Goal: Information Seeking & Learning: Learn about a topic

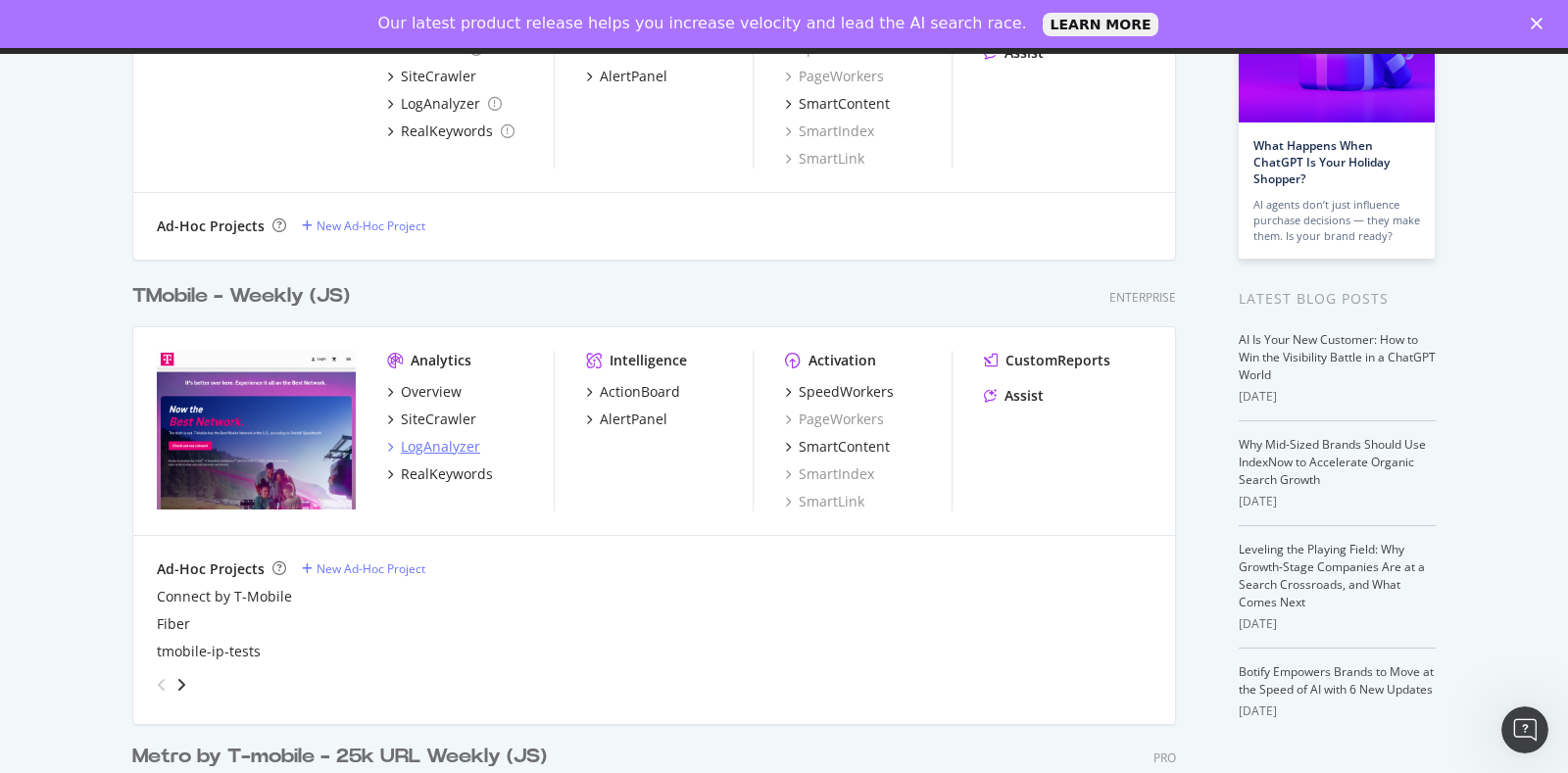
scroll to position [244, 0]
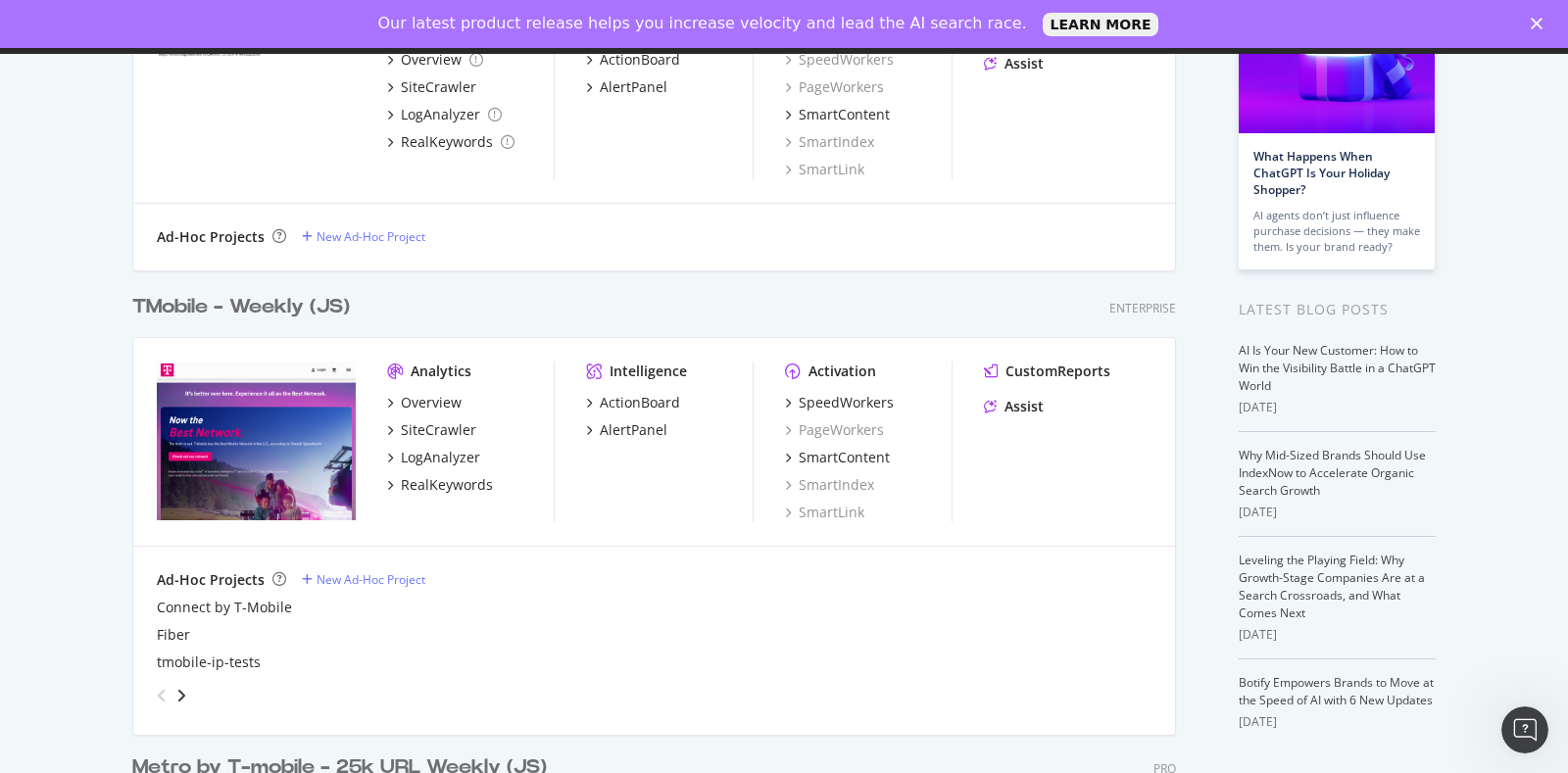
click at [265, 301] on div "TMobile - Weekly (JS)" at bounding box center [240, 307] width 217 height 29
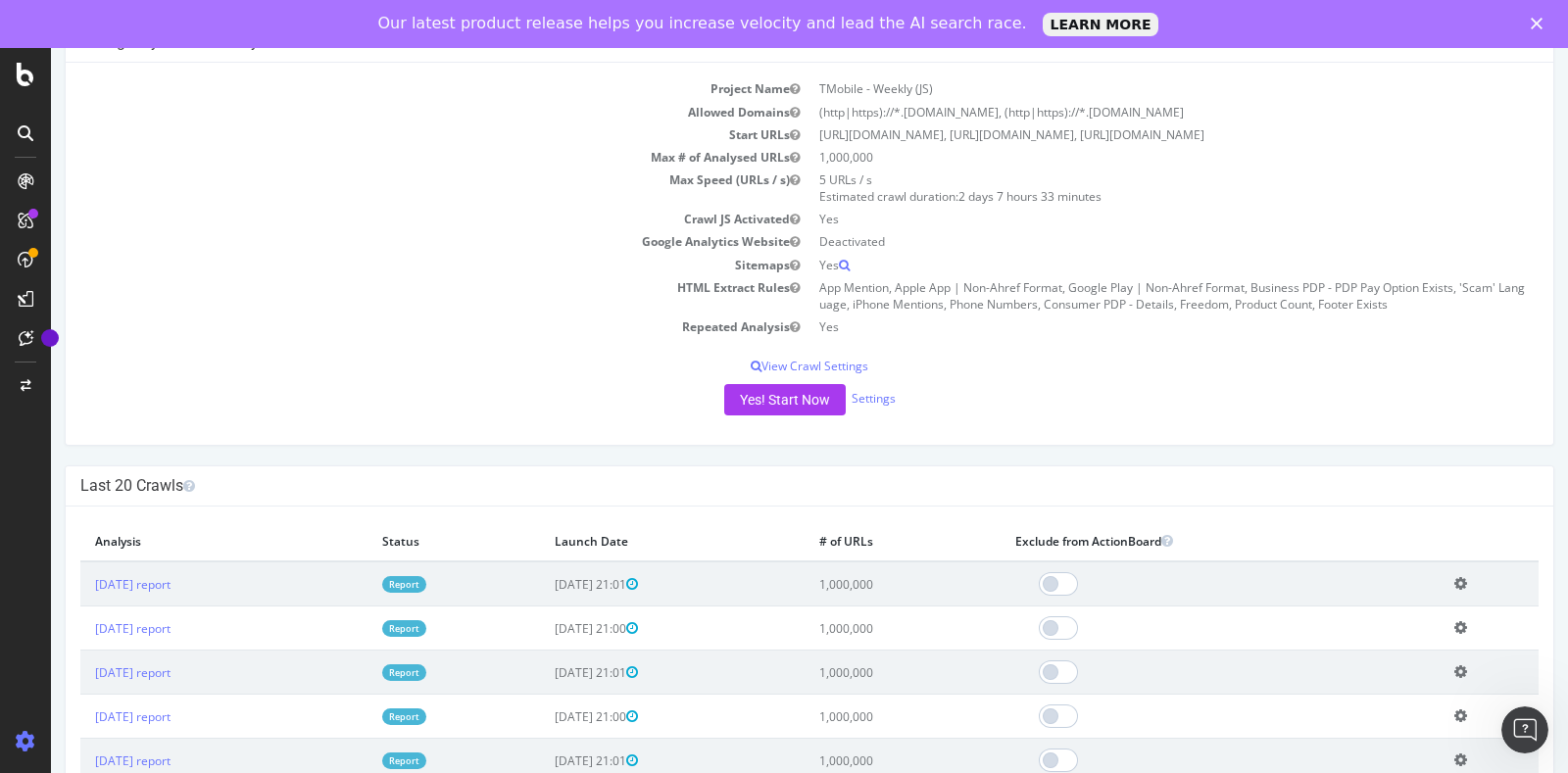
scroll to position [244, 0]
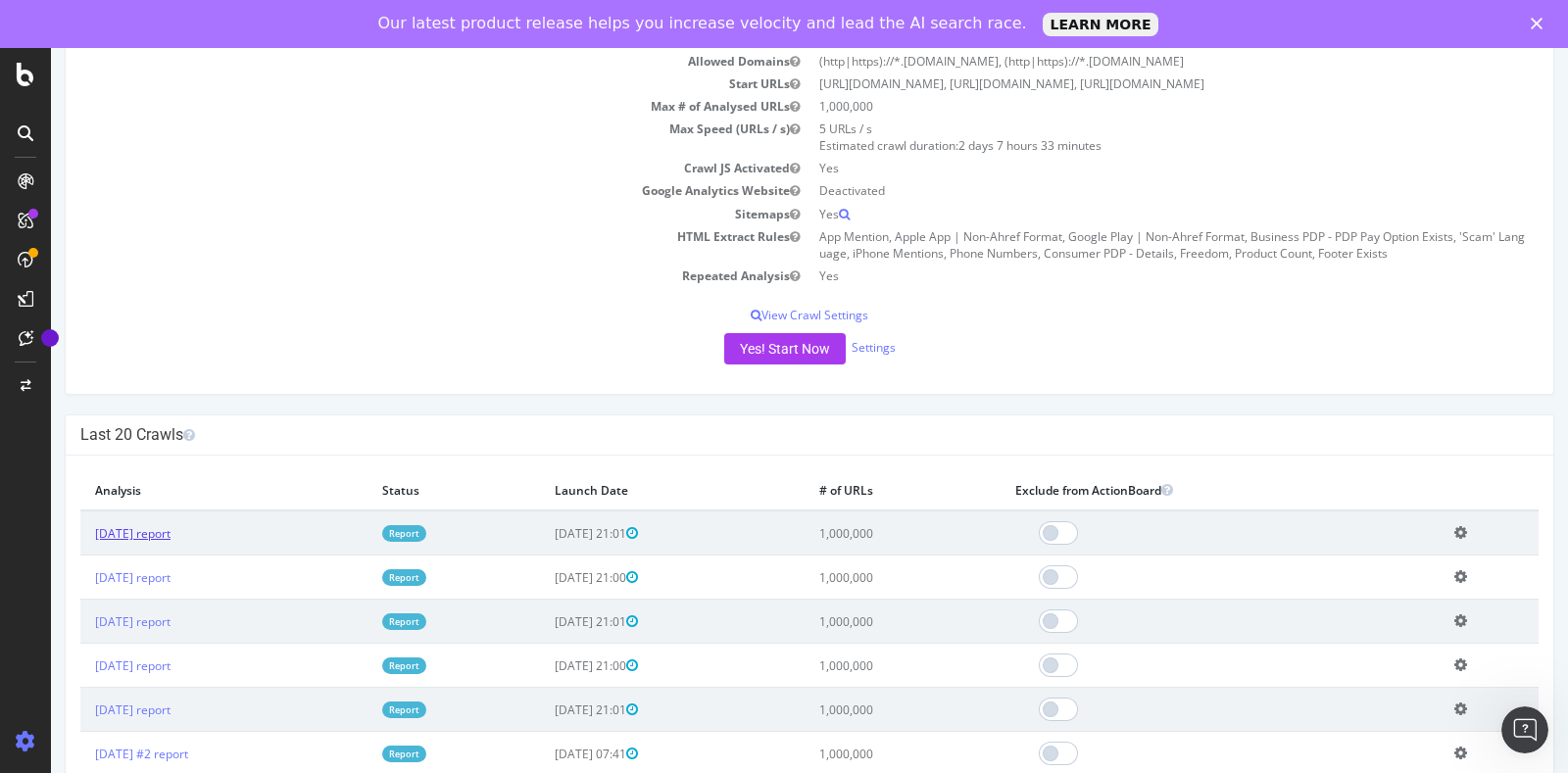
click at [171, 530] on link "[DATE] report" at bounding box center [133, 532] width 75 height 17
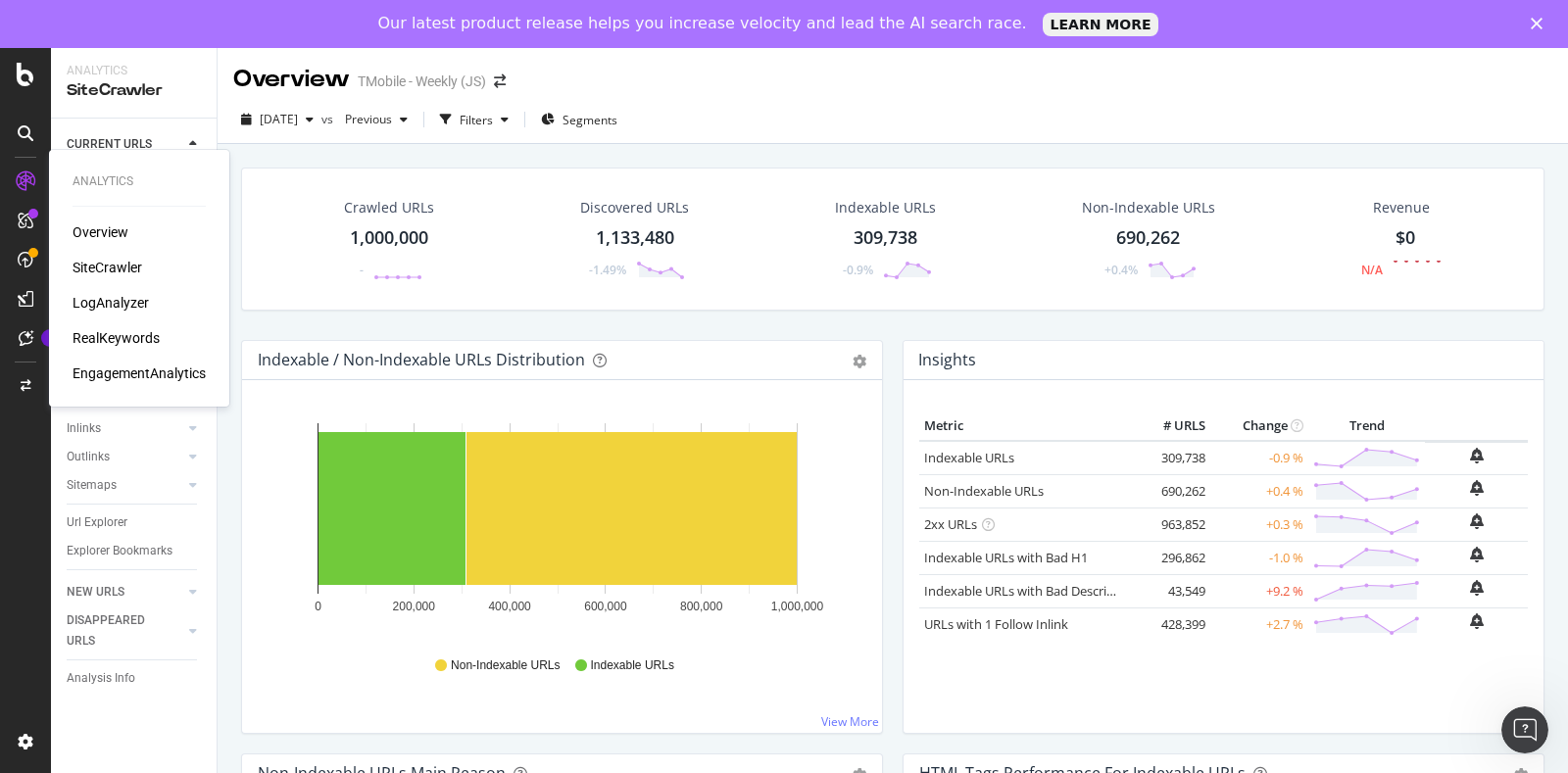
click at [120, 325] on div "Overview SiteCrawler LogAnalyzer RealKeywords EngagementAnalytics" at bounding box center [139, 303] width 133 height 161
click at [118, 341] on div "RealKeywords" at bounding box center [116, 338] width 87 height 20
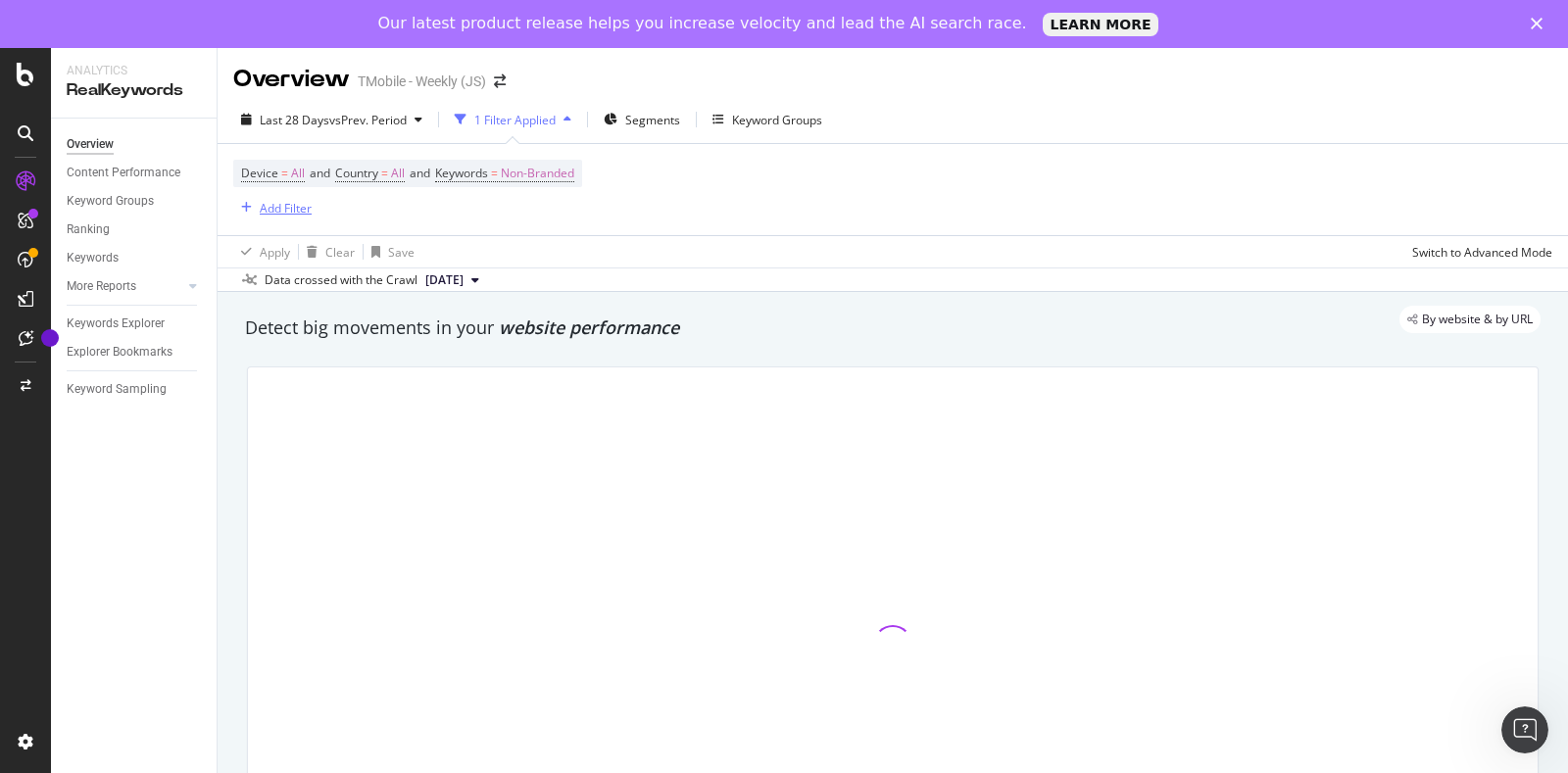
click at [296, 210] on div "Add Filter" at bounding box center [286, 207] width 52 height 17
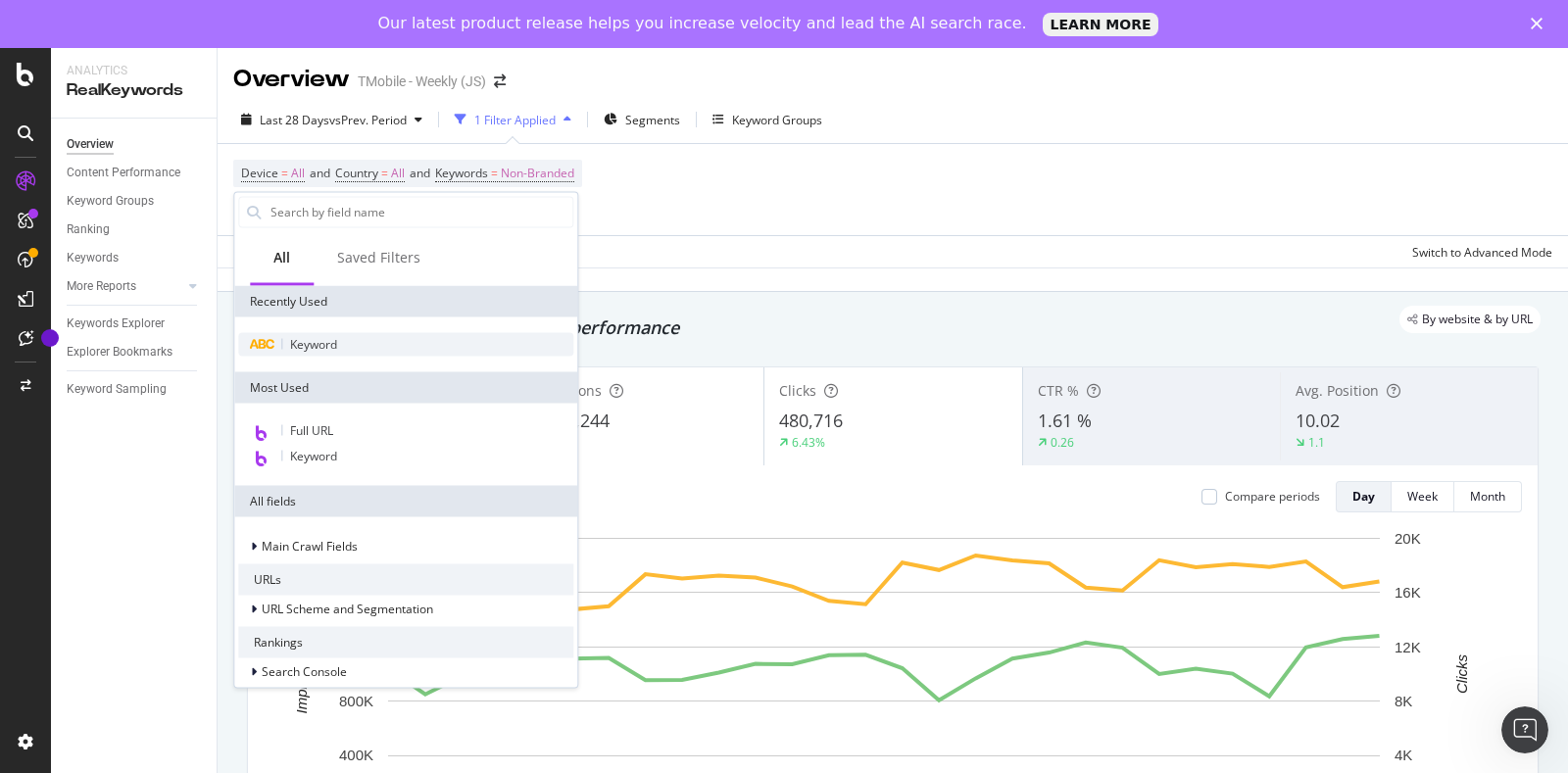
click at [314, 347] on span "Keyword" at bounding box center [313, 343] width 47 height 17
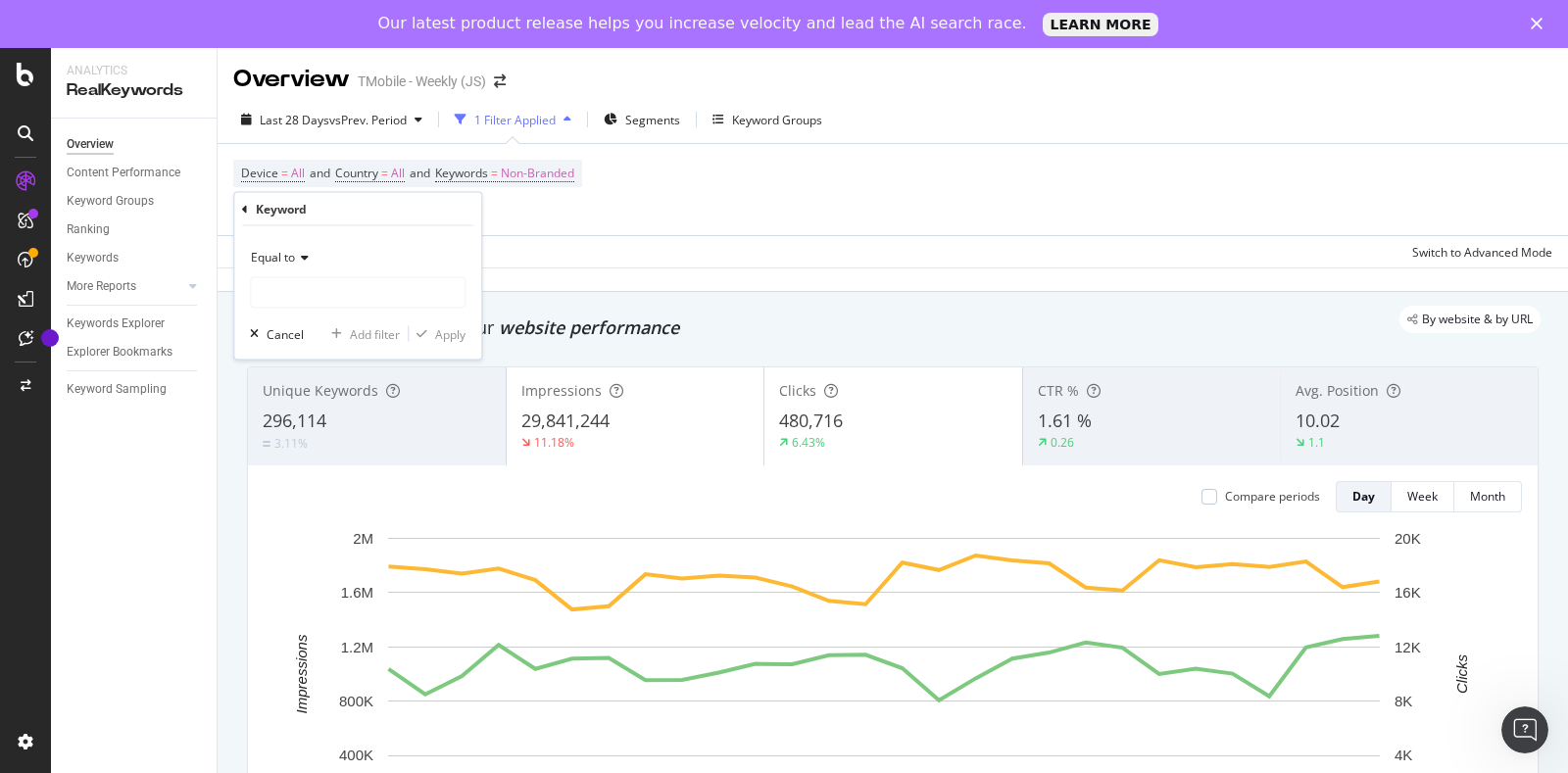
click at [301, 255] on icon at bounding box center [302, 258] width 14 height 12
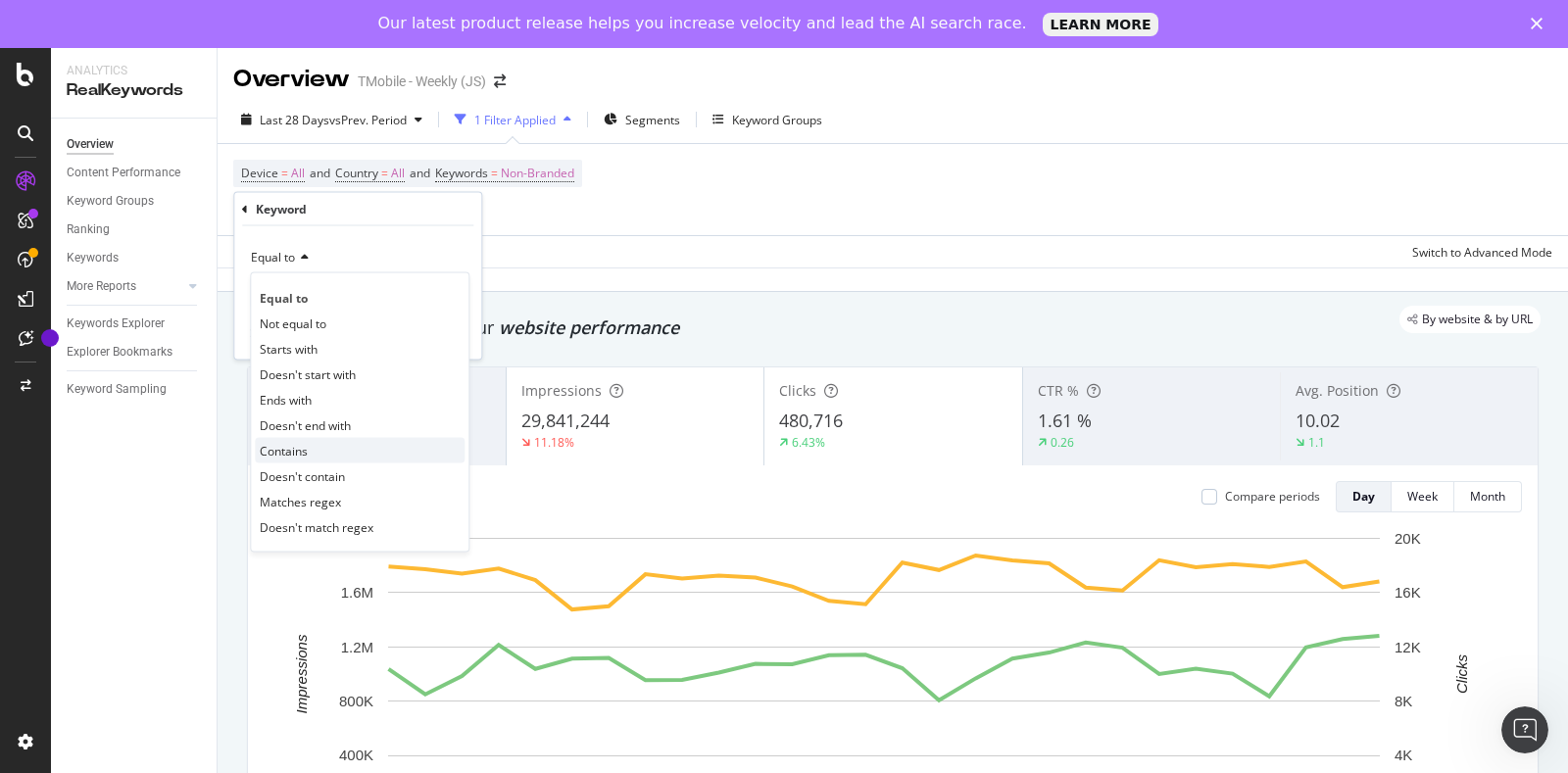
click at [308, 453] on span "Contains" at bounding box center [284, 450] width 48 height 17
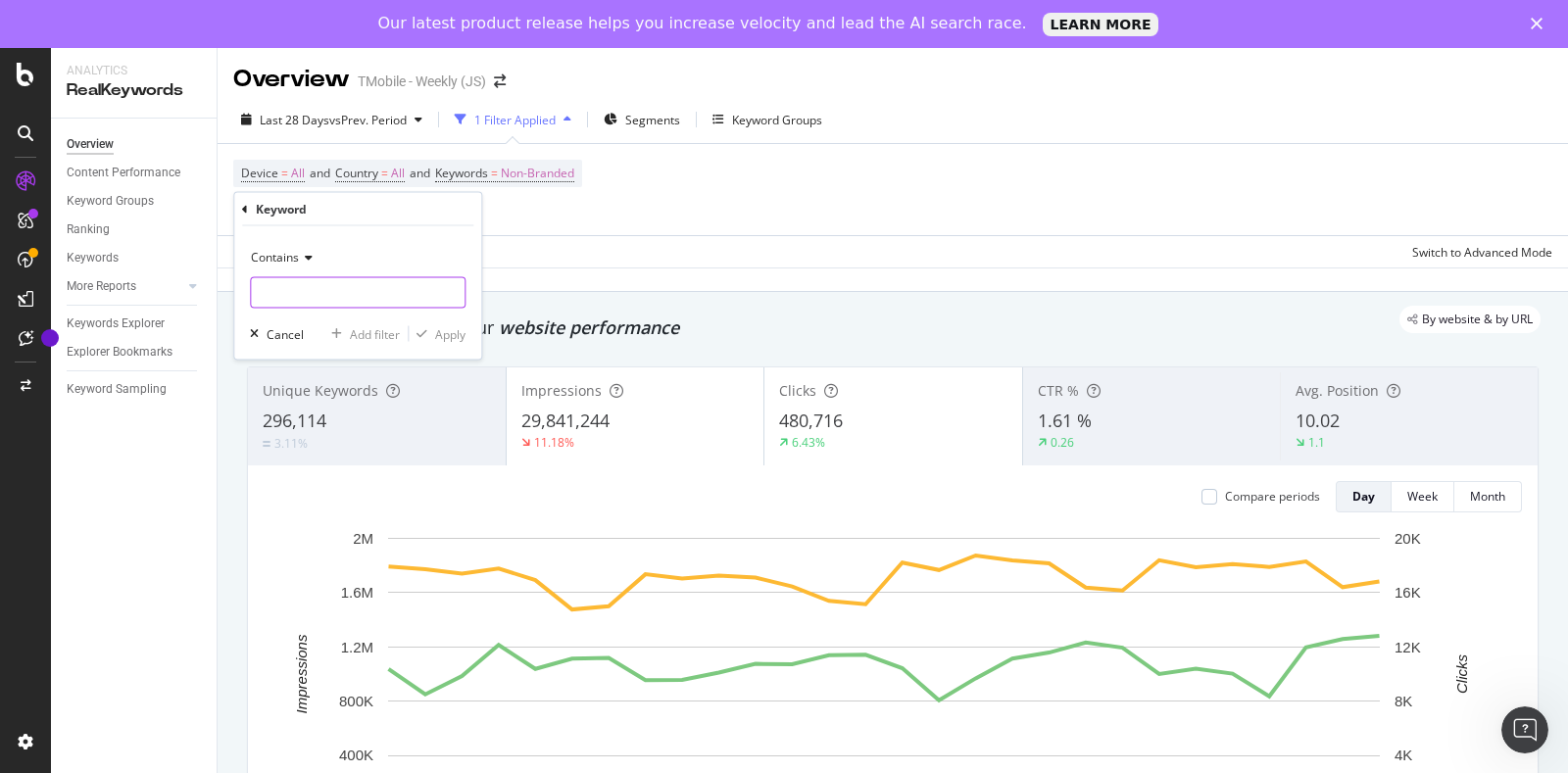
click at [337, 291] on input "text" at bounding box center [357, 293] width 213 height 32
type input "trial"
click at [455, 329] on div "Apply" at bounding box center [450, 333] width 31 height 17
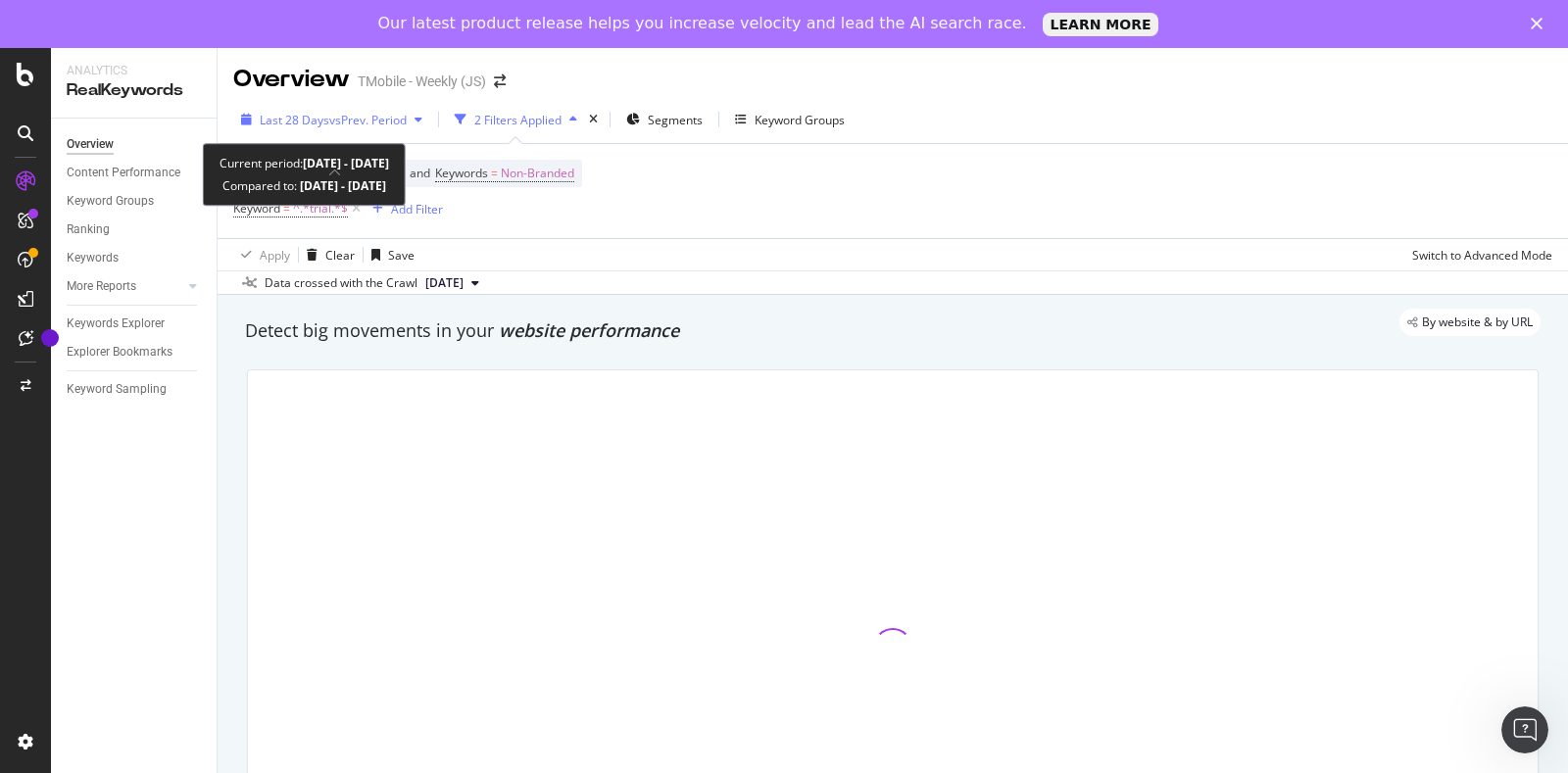
click at [372, 122] on span "vs Prev. Period" at bounding box center [368, 120] width 77 height 17
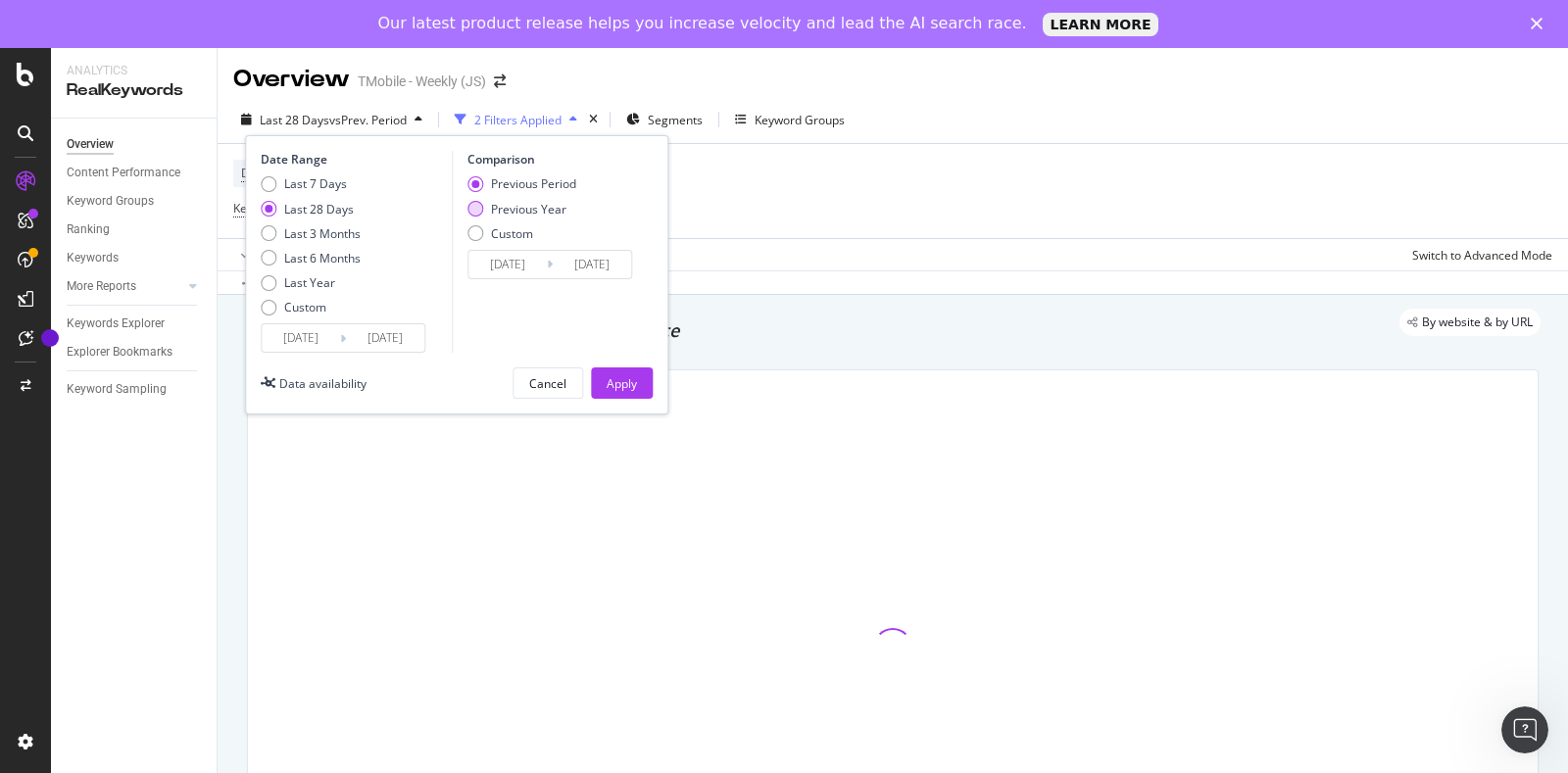
click at [475, 202] on div "Previous Year" at bounding box center [475, 208] width 16 height 16
type input "[DATE]"
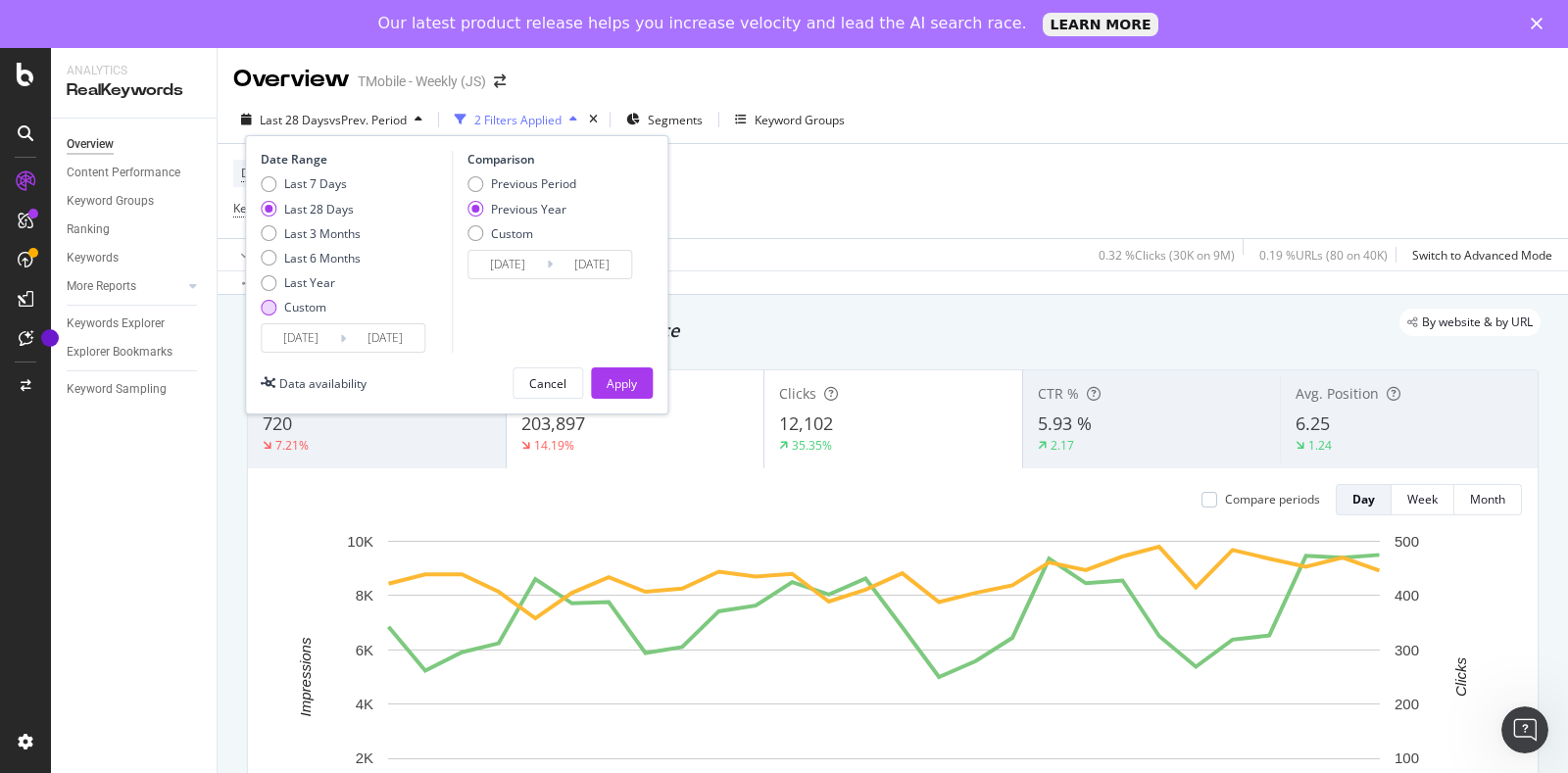
click at [300, 301] on div "Custom" at bounding box center [305, 307] width 42 height 17
click at [312, 328] on input "[DATE]" at bounding box center [301, 338] width 78 height 28
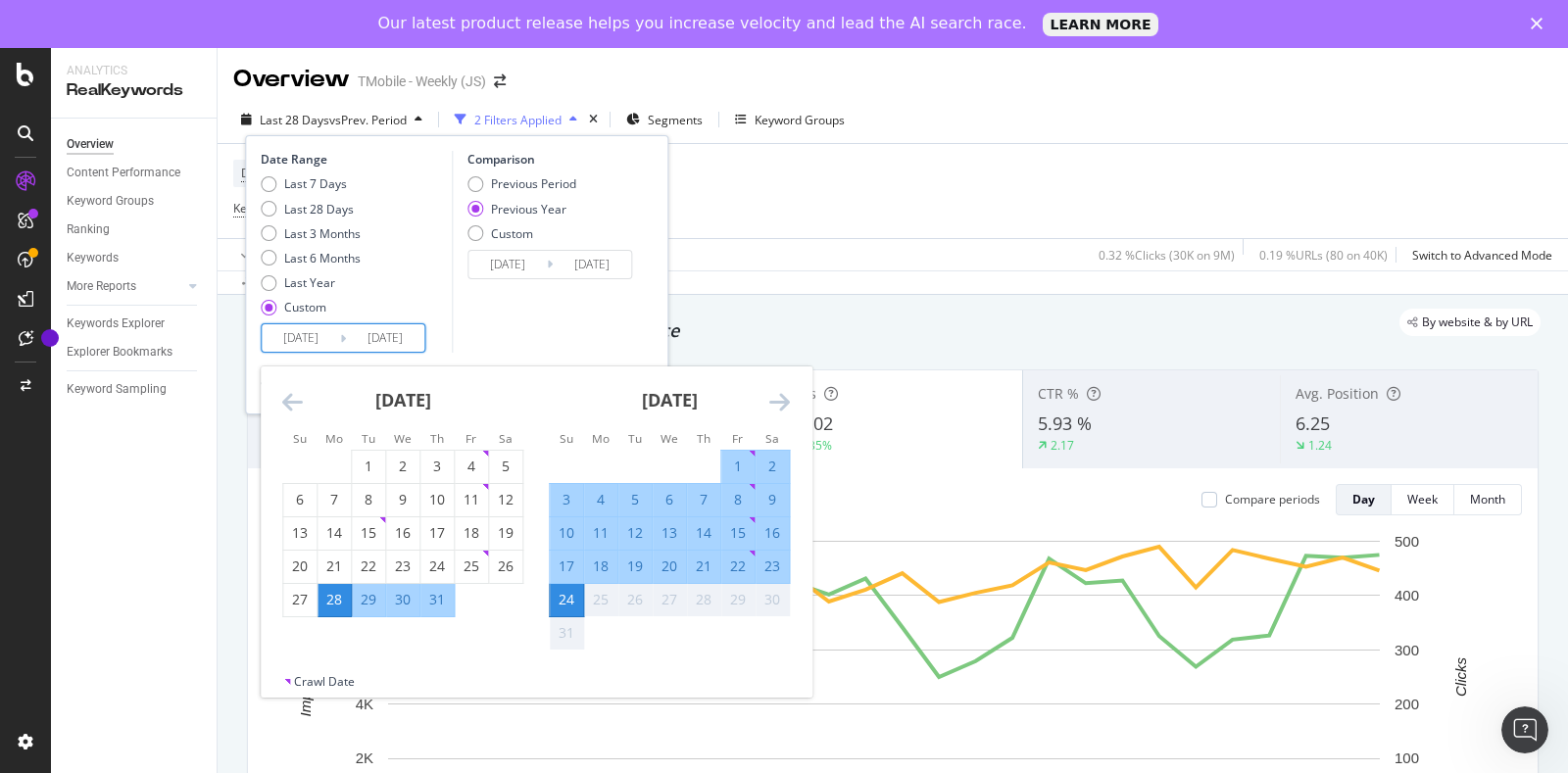
click at [294, 414] on icon "Move backward to switch to the previous month." at bounding box center [292, 402] width 21 height 24
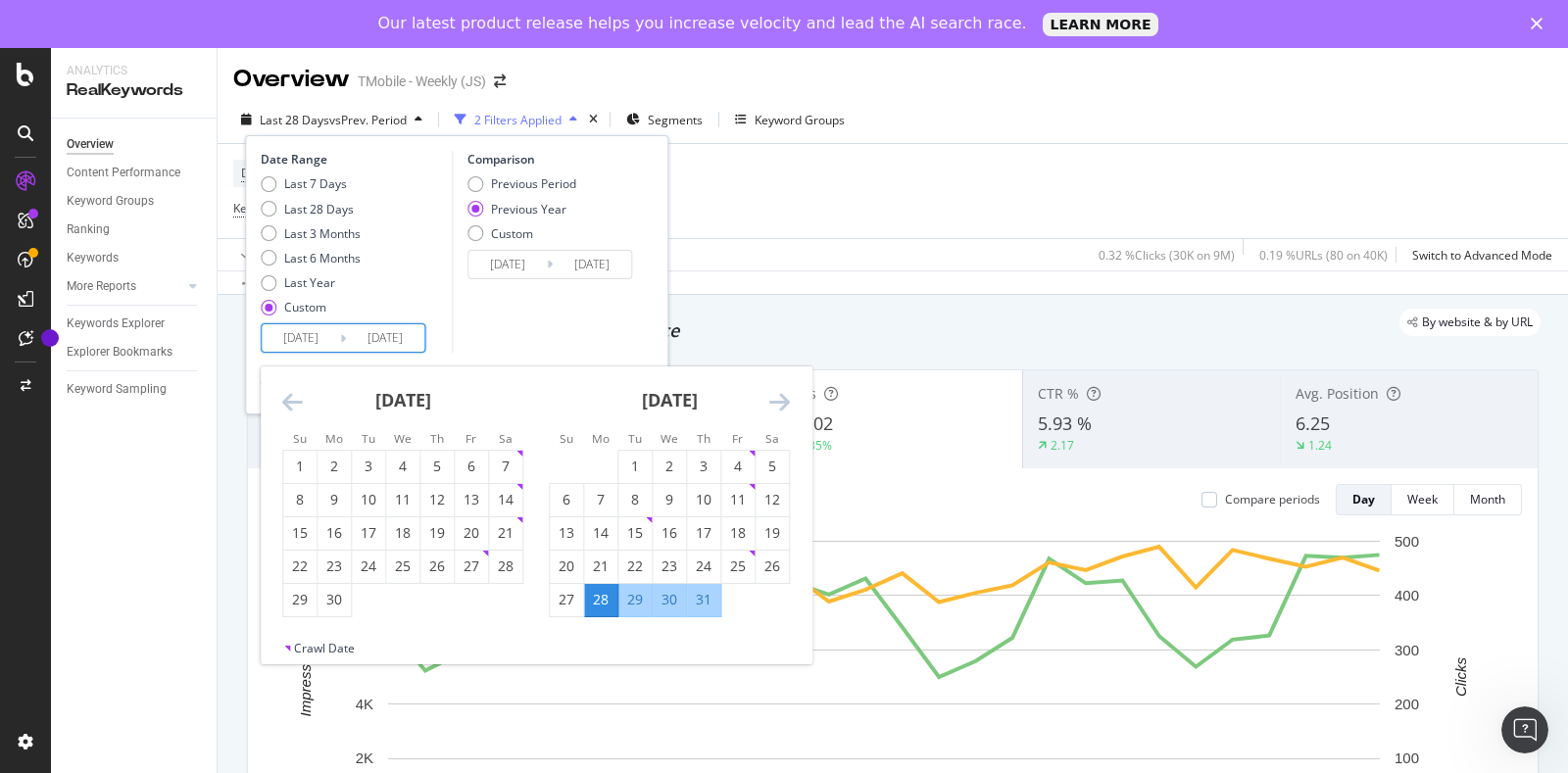
click at [292, 408] on icon "Move backward to switch to the previous month." at bounding box center [292, 402] width 21 height 24
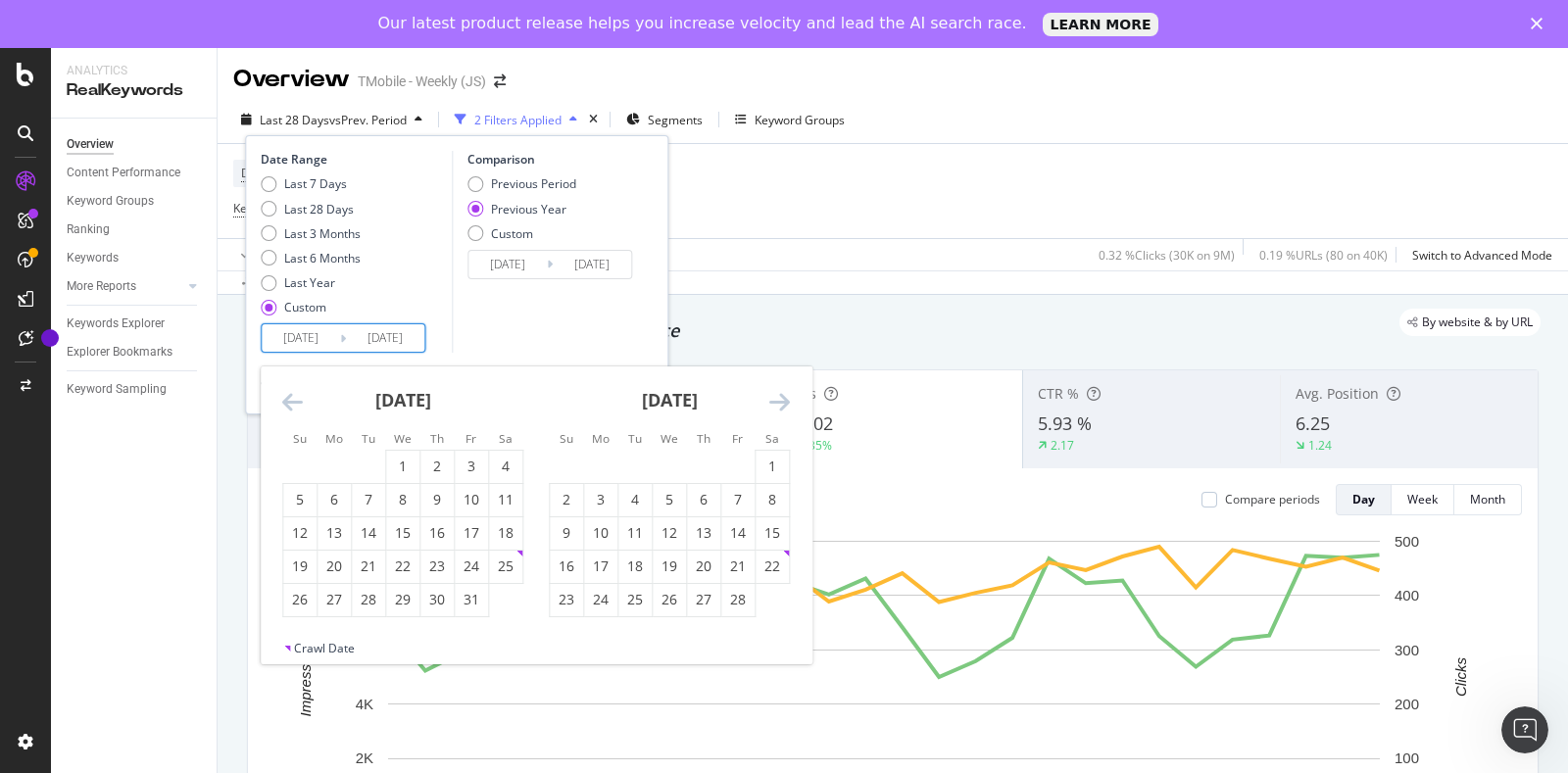
click at [292, 408] on icon "Move backward to switch to the previous month." at bounding box center [292, 402] width 21 height 24
click at [289, 404] on icon "Move backward to switch to the previous month." at bounding box center [292, 402] width 21 height 24
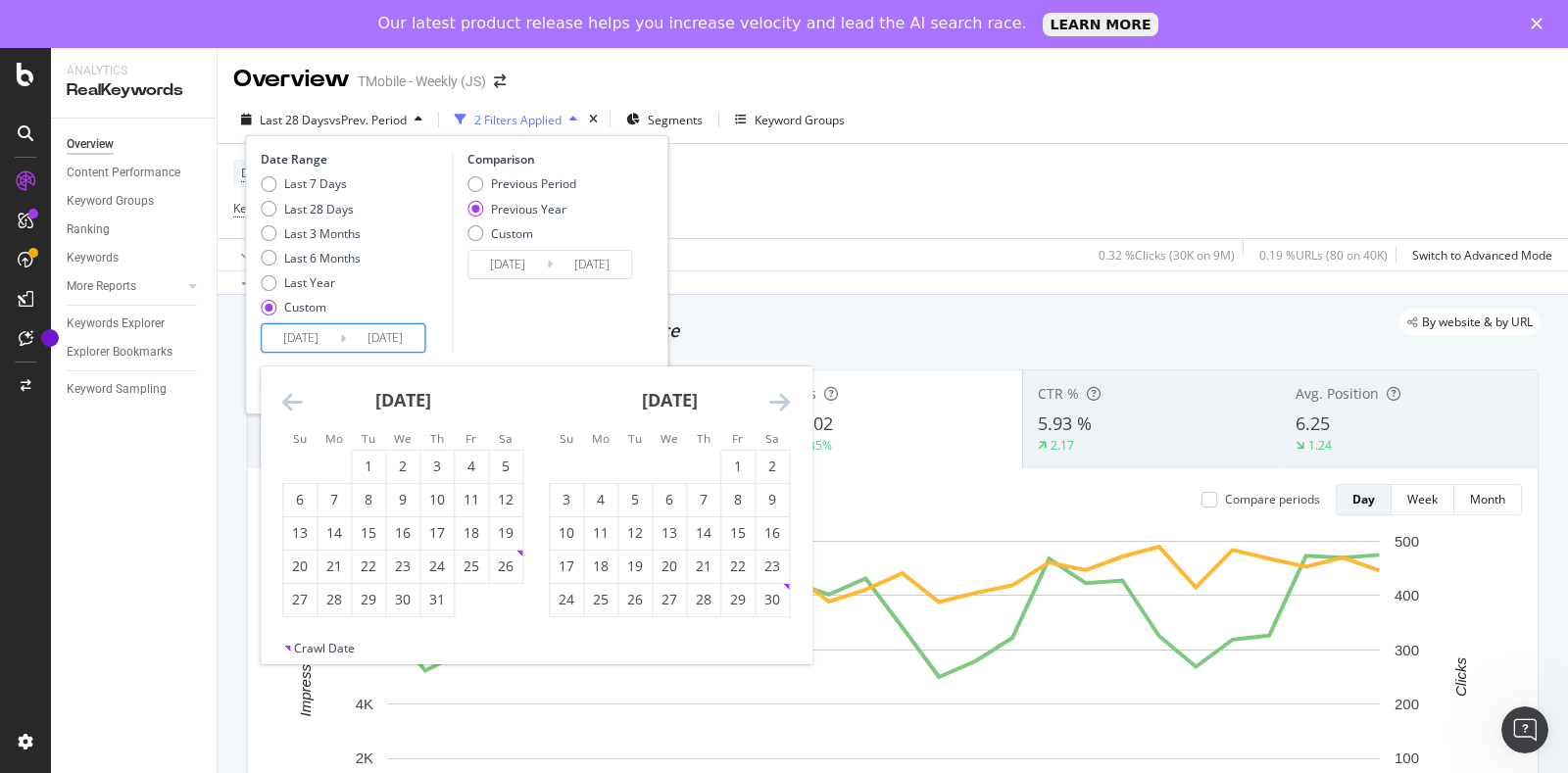
click at [289, 404] on icon "Move backward to switch to the previous month." at bounding box center [292, 402] width 21 height 24
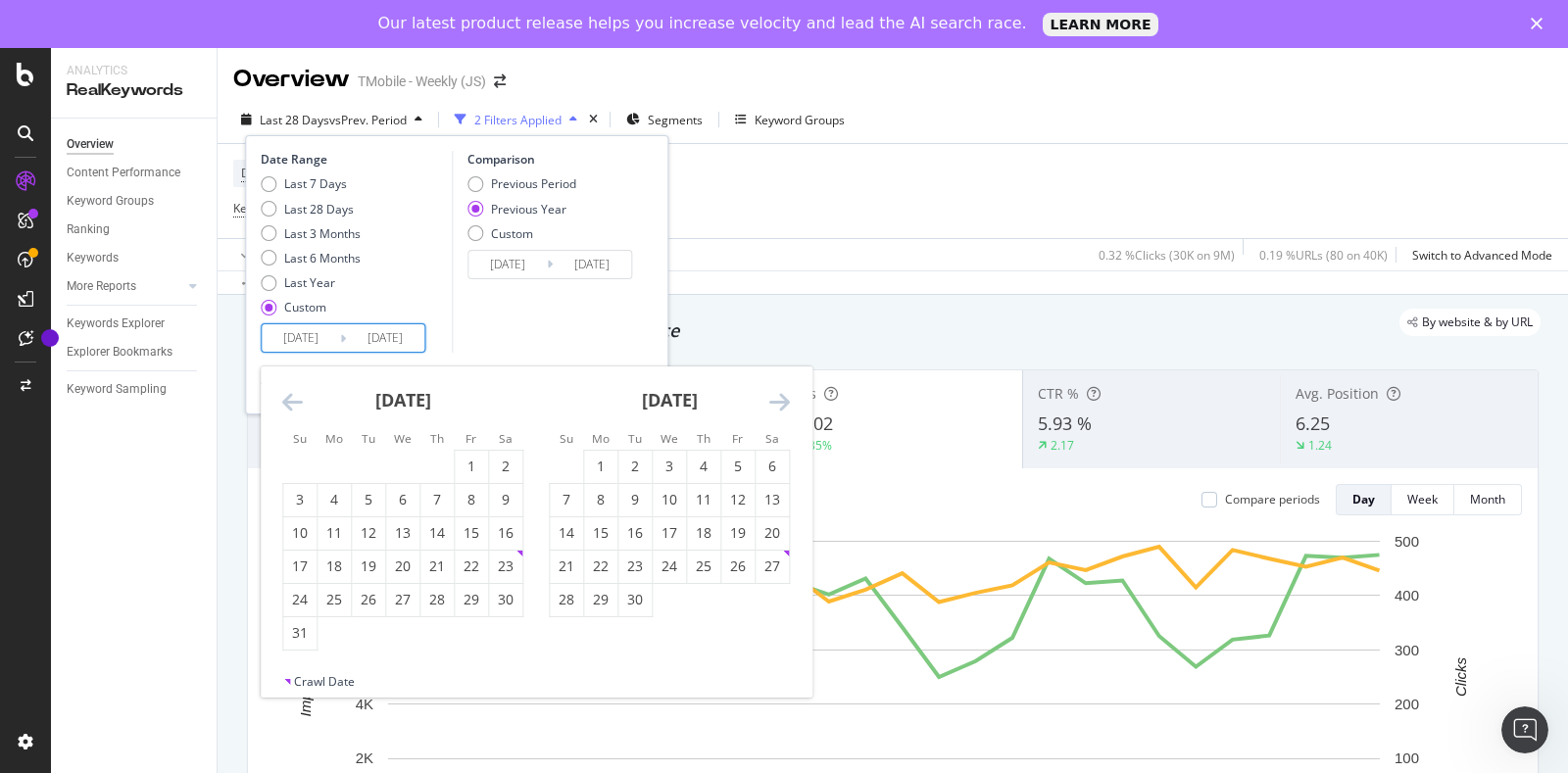
click at [289, 404] on icon "Move backward to switch to the previous month." at bounding box center [292, 402] width 21 height 24
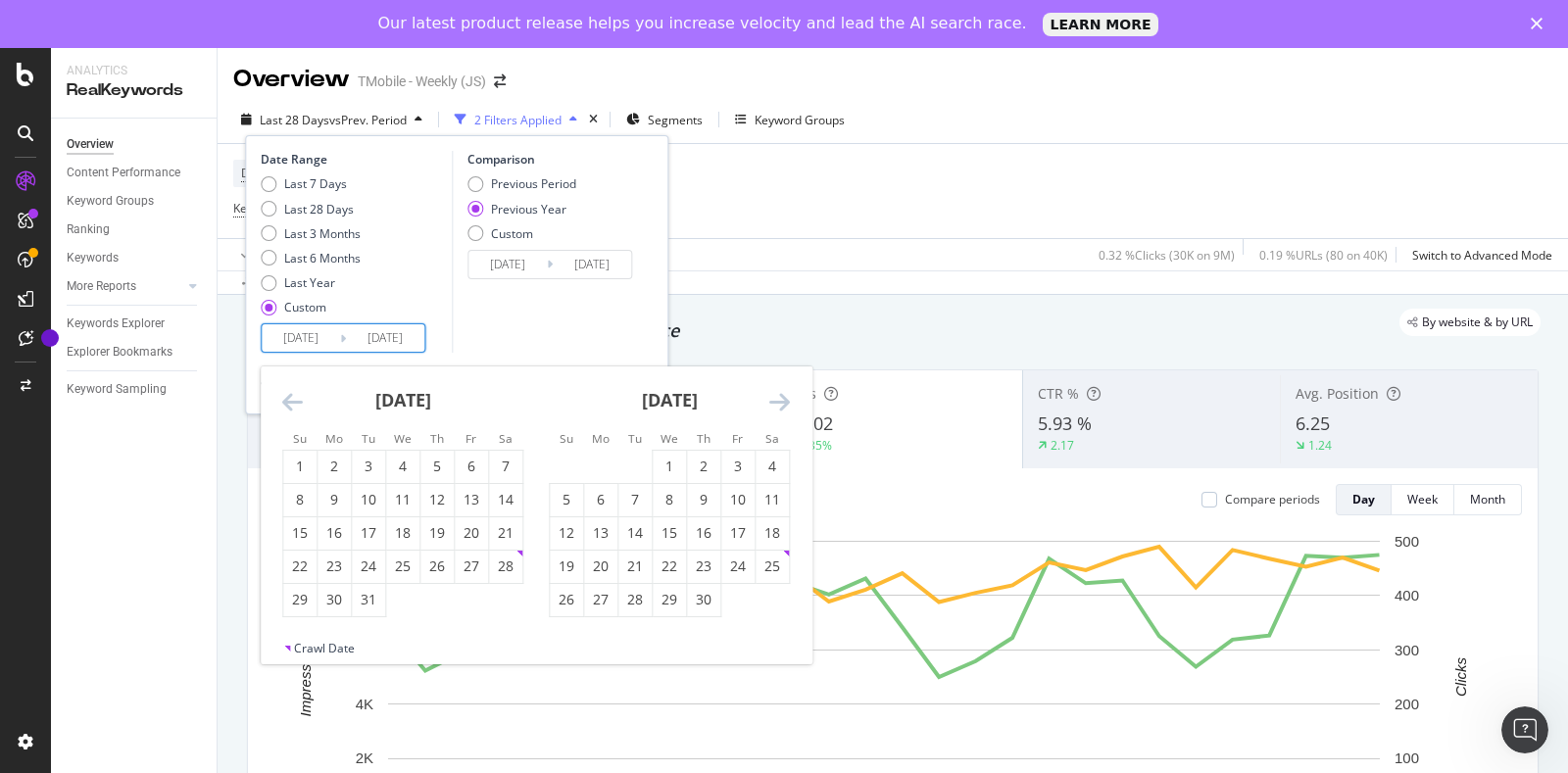
click at [289, 404] on icon "Move backward to switch to the previous month." at bounding box center [292, 402] width 21 height 24
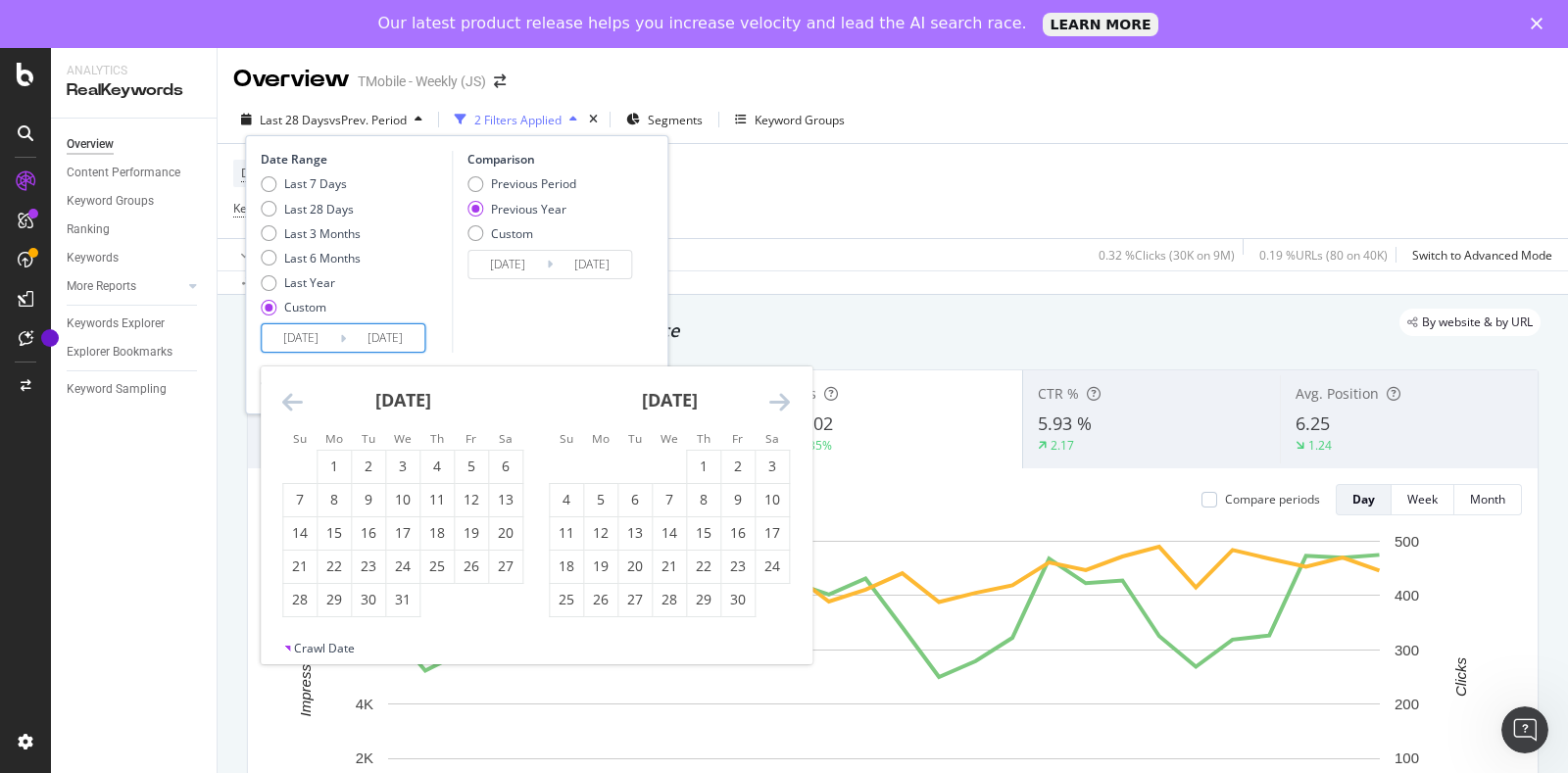
click at [289, 404] on icon "Move backward to switch to the previous month." at bounding box center [292, 402] width 21 height 24
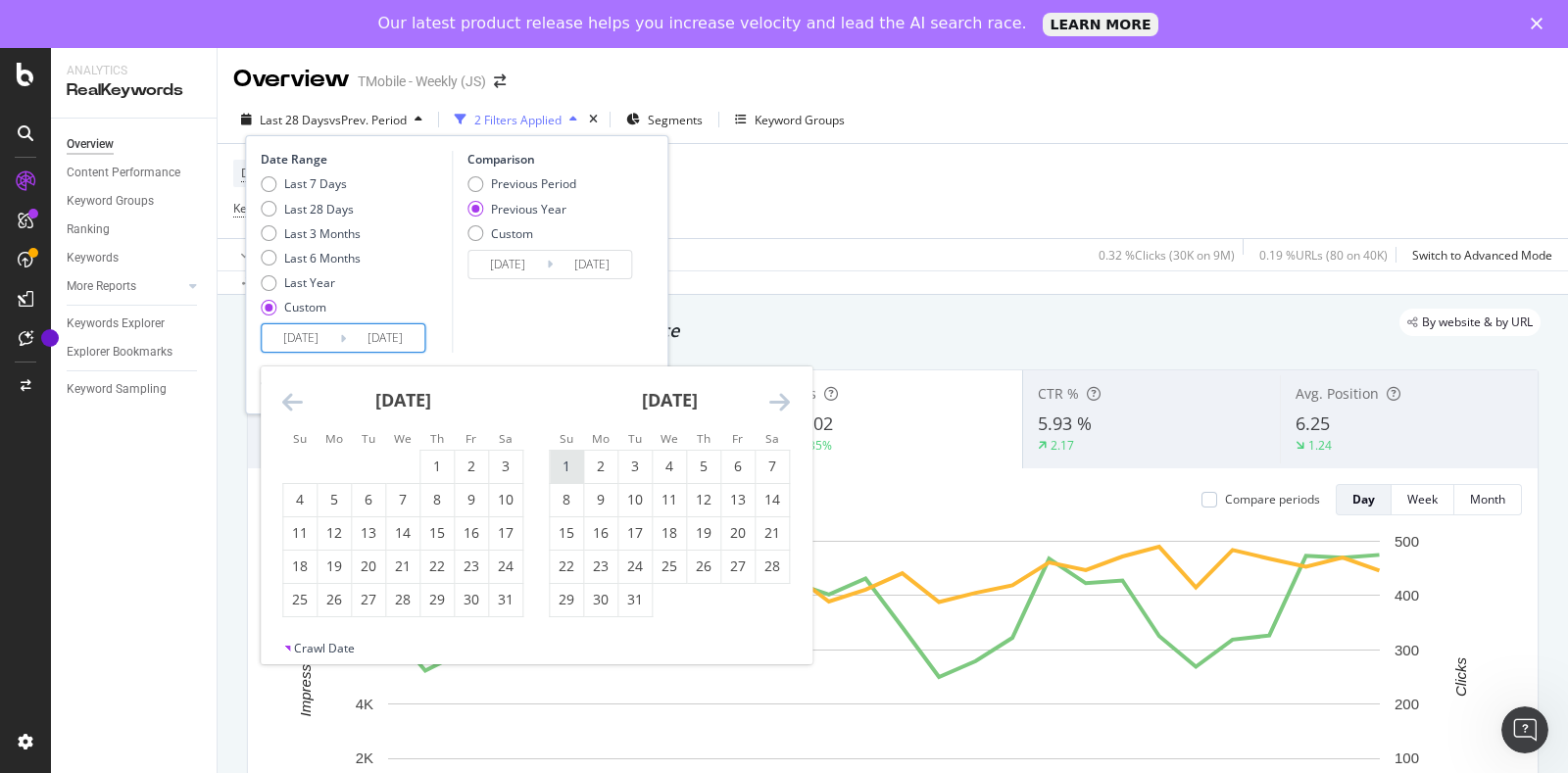
click at [575, 465] on div "1" at bounding box center [567, 466] width 34 height 20
type input "[DATE]"
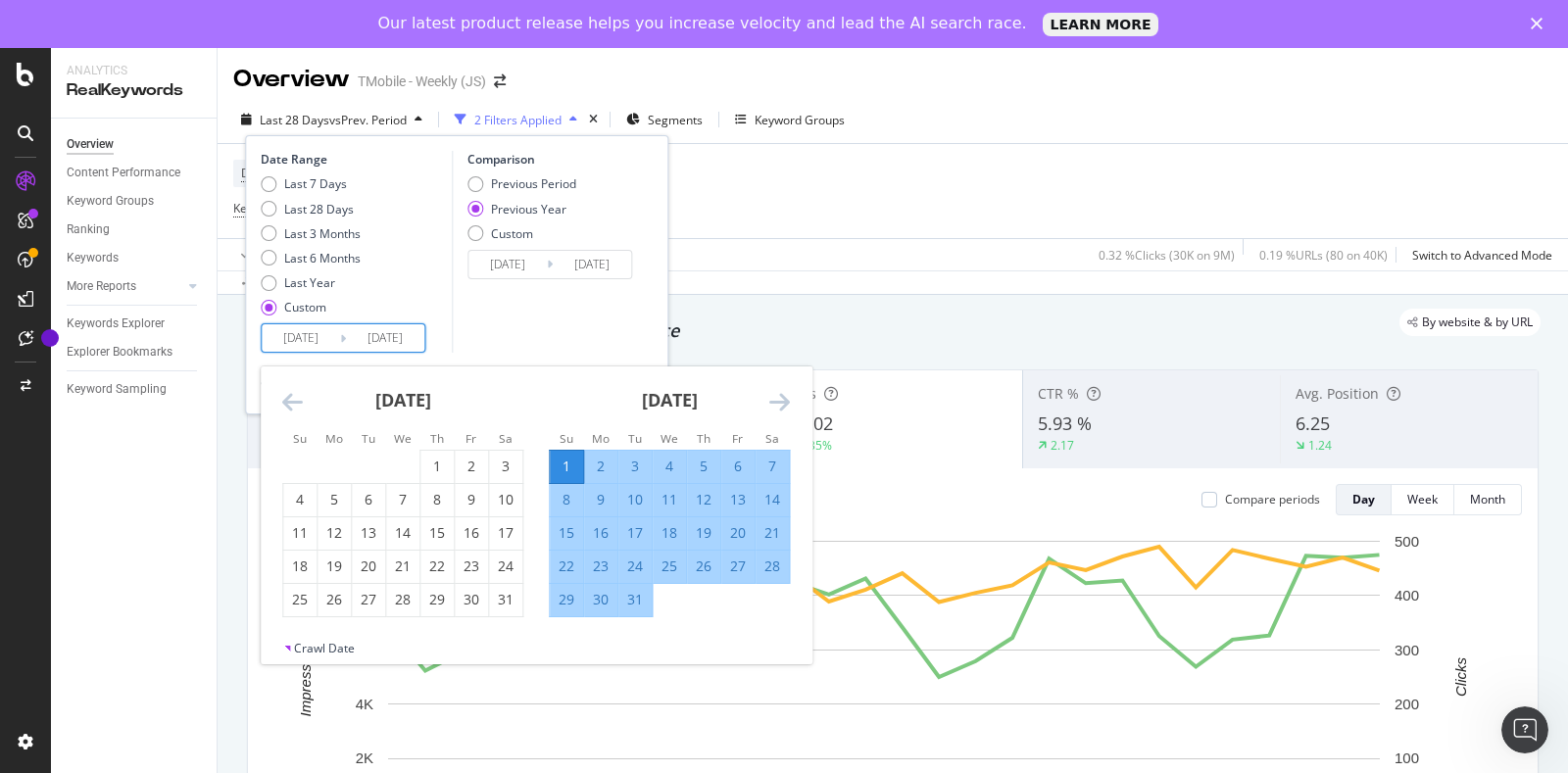
click at [786, 406] on icon "Move forward to switch to the next month." at bounding box center [779, 402] width 21 height 24
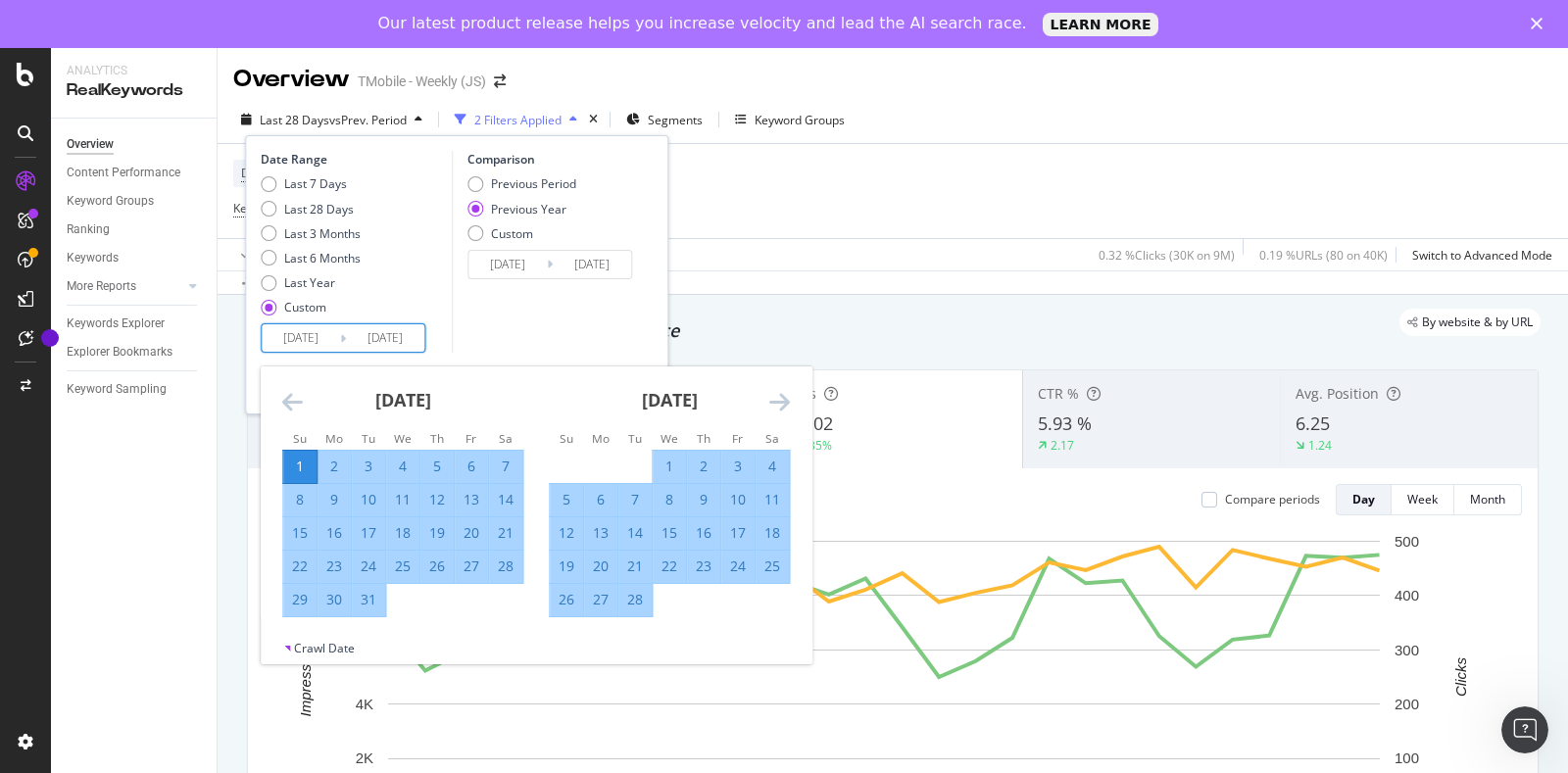
click at [786, 406] on icon "Move forward to switch to the next month." at bounding box center [779, 402] width 21 height 24
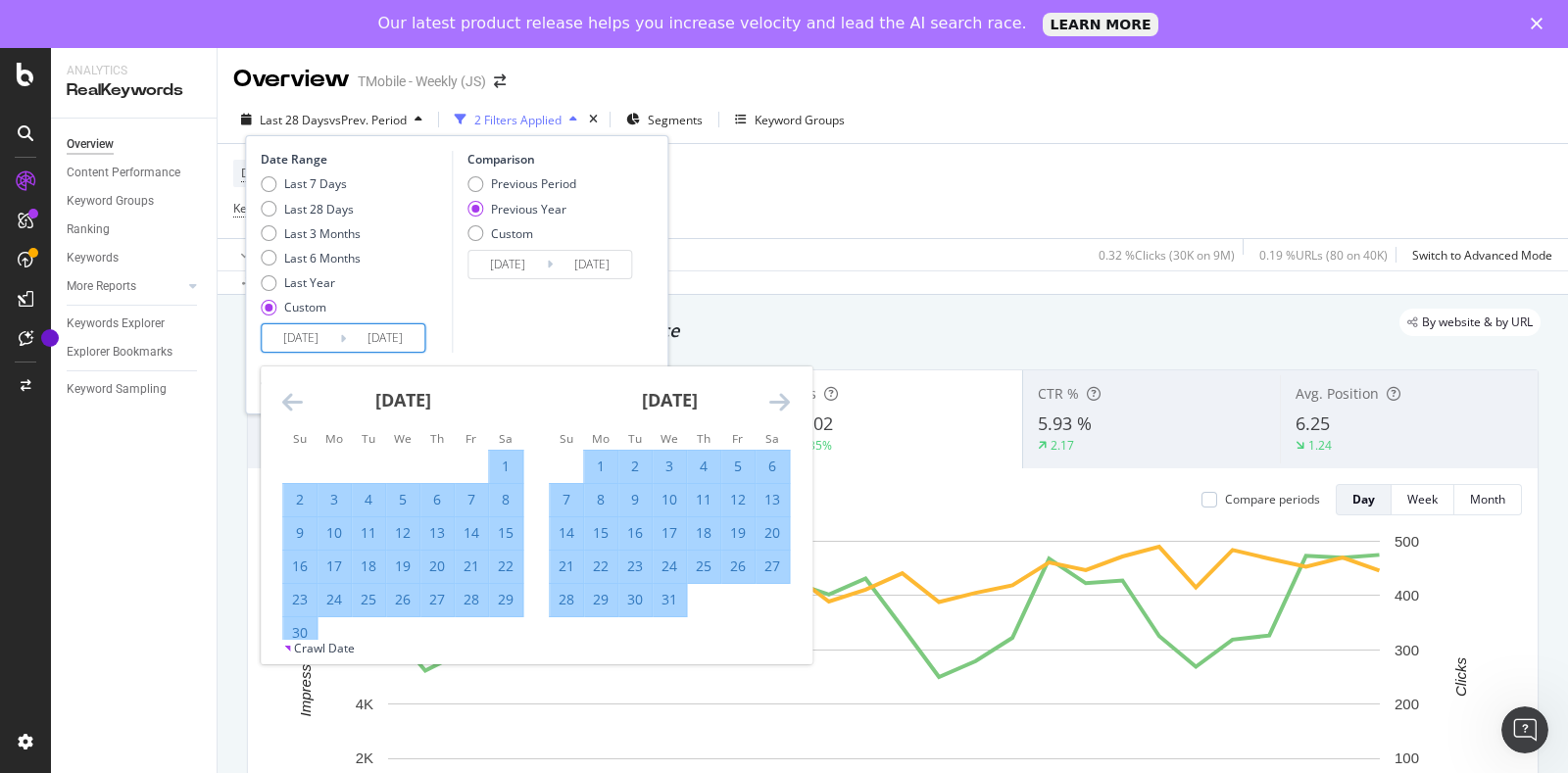
click at [786, 406] on icon "Move forward to switch to the next month." at bounding box center [779, 402] width 21 height 24
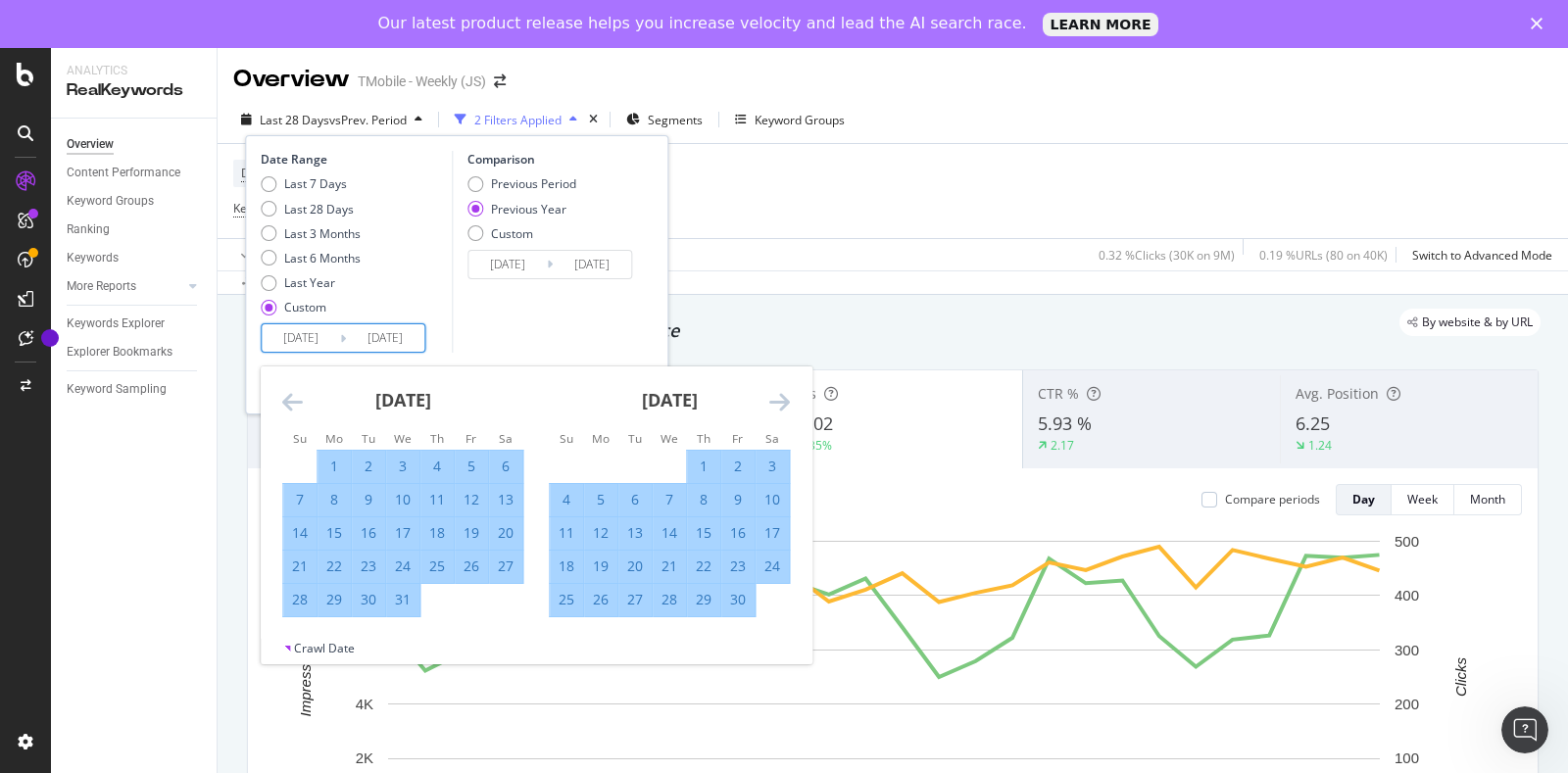
click at [786, 406] on icon "Move forward to switch to the next month." at bounding box center [779, 402] width 21 height 24
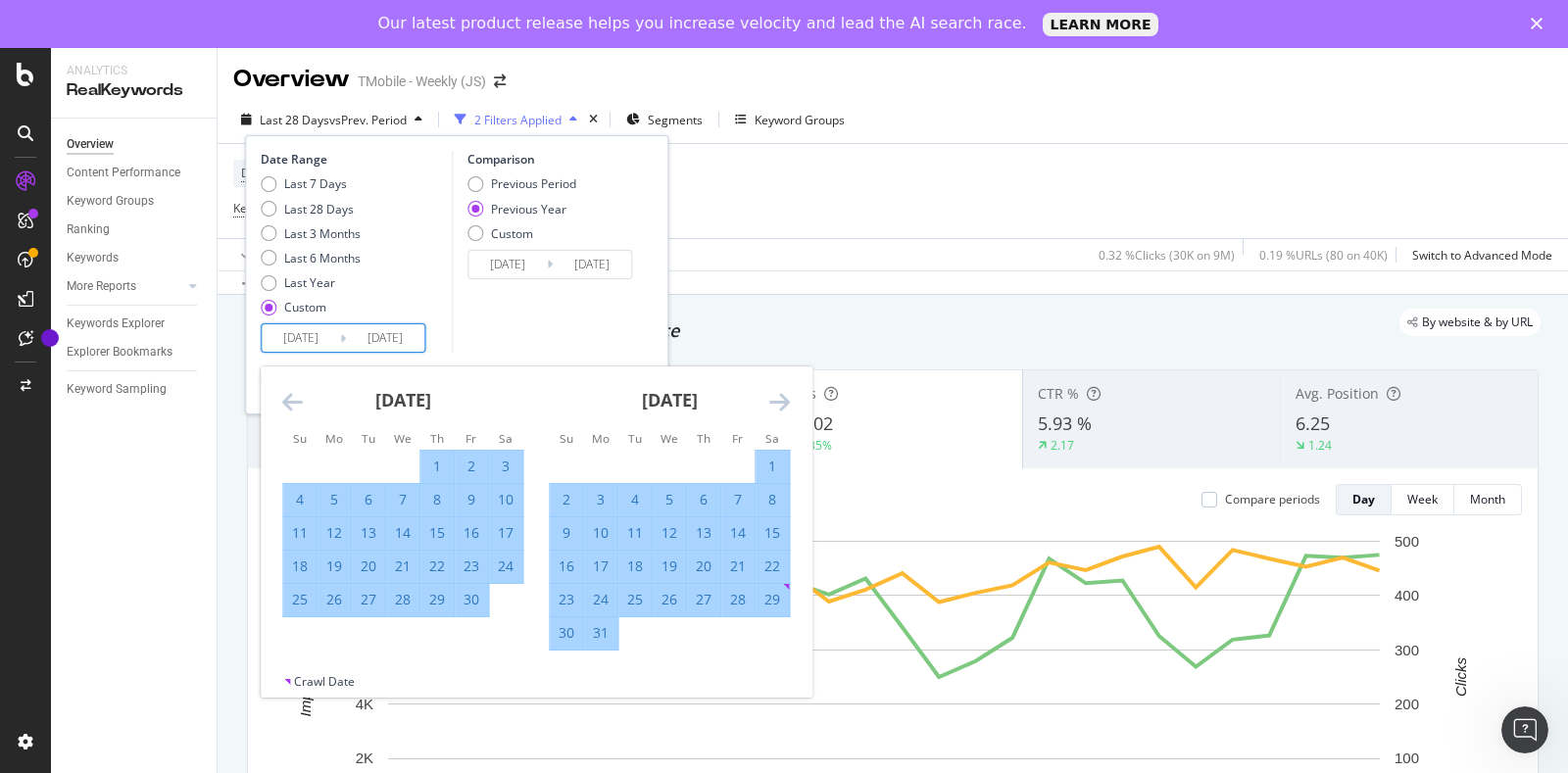
click at [786, 406] on icon "Move forward to switch to the next month." at bounding box center [779, 402] width 21 height 24
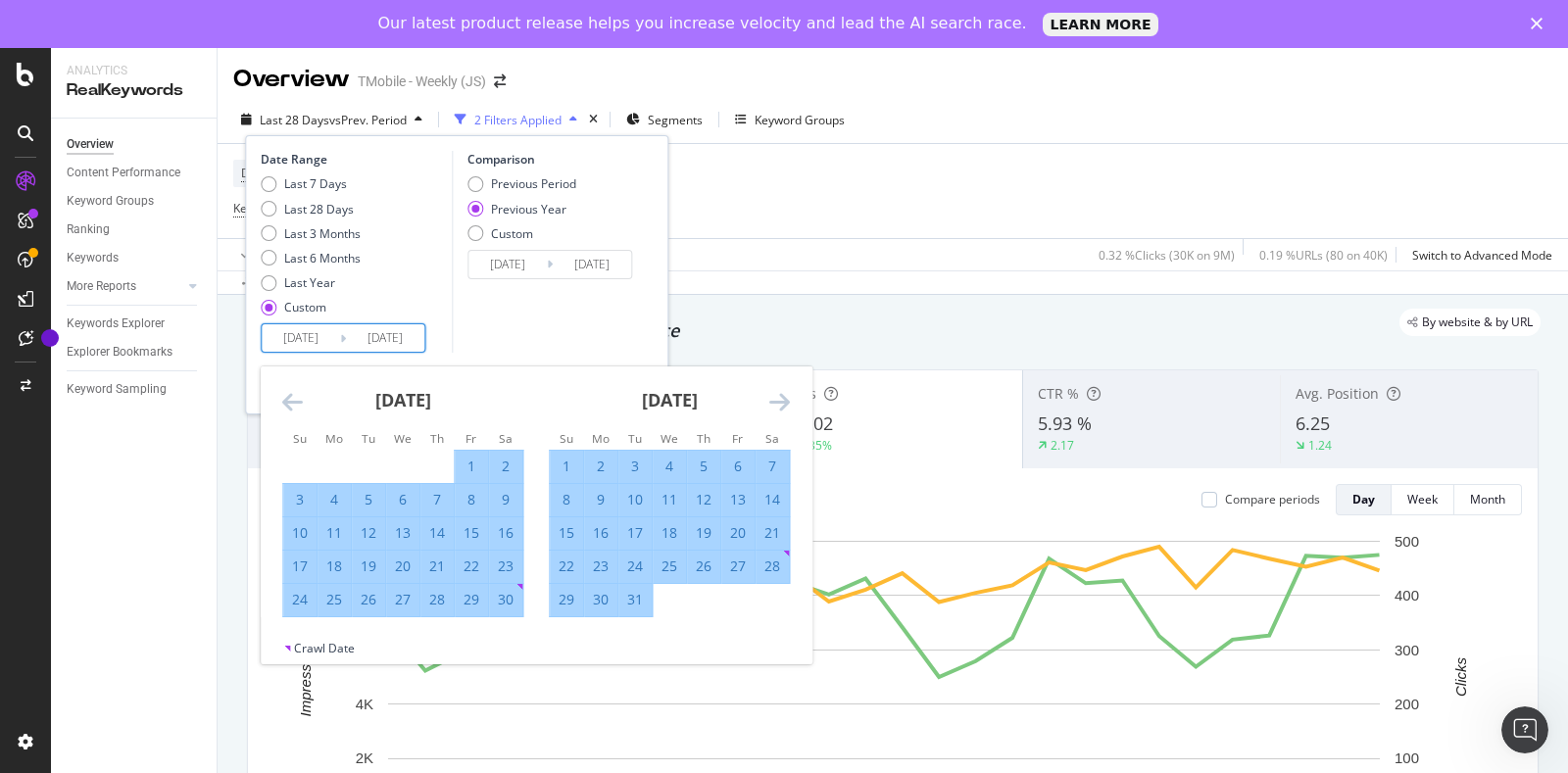
click at [786, 406] on icon "Move forward to switch to the next month." at bounding box center [779, 402] width 21 height 24
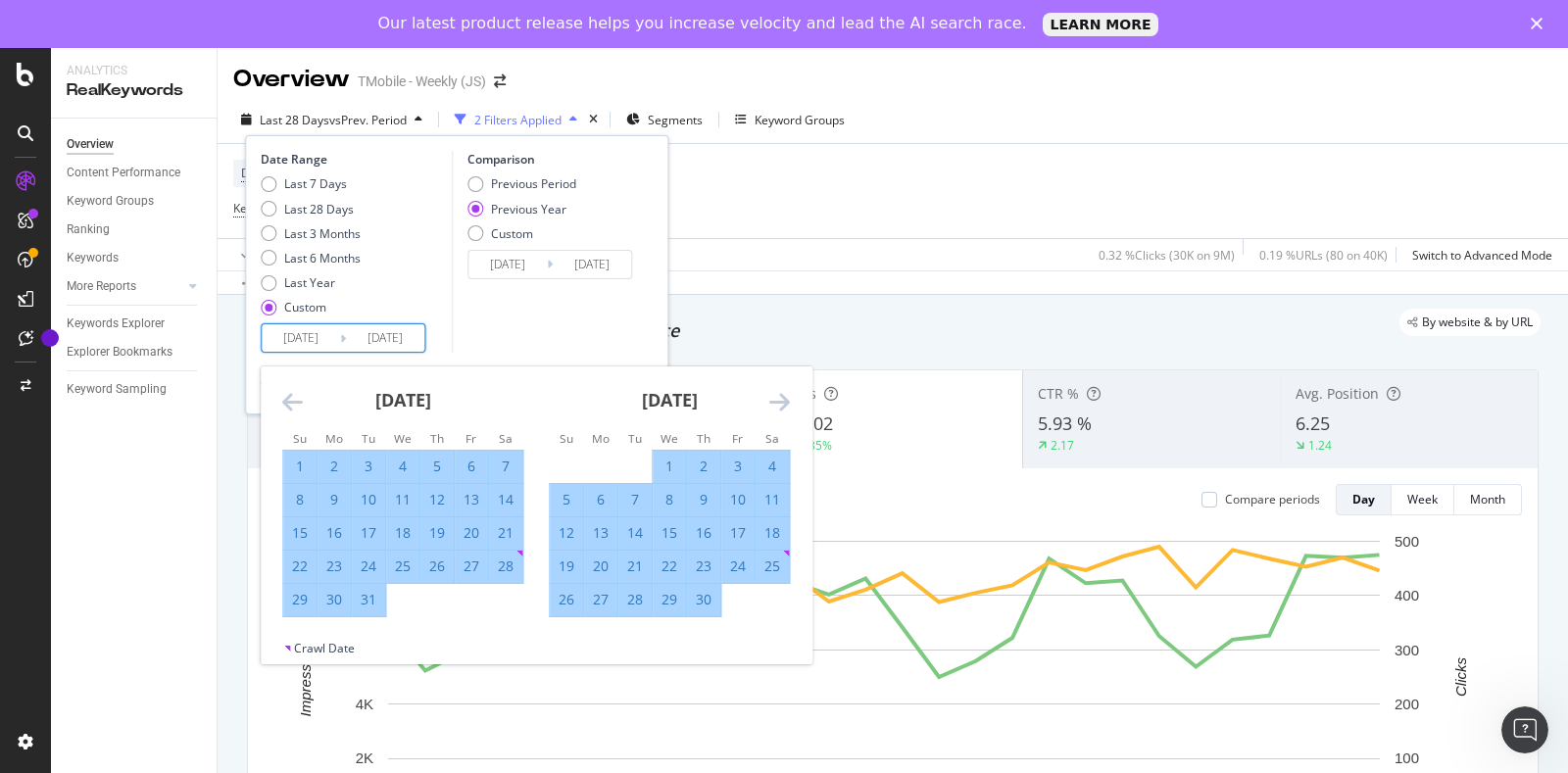
click at [786, 406] on icon "Move forward to switch to the next month." at bounding box center [779, 402] width 21 height 24
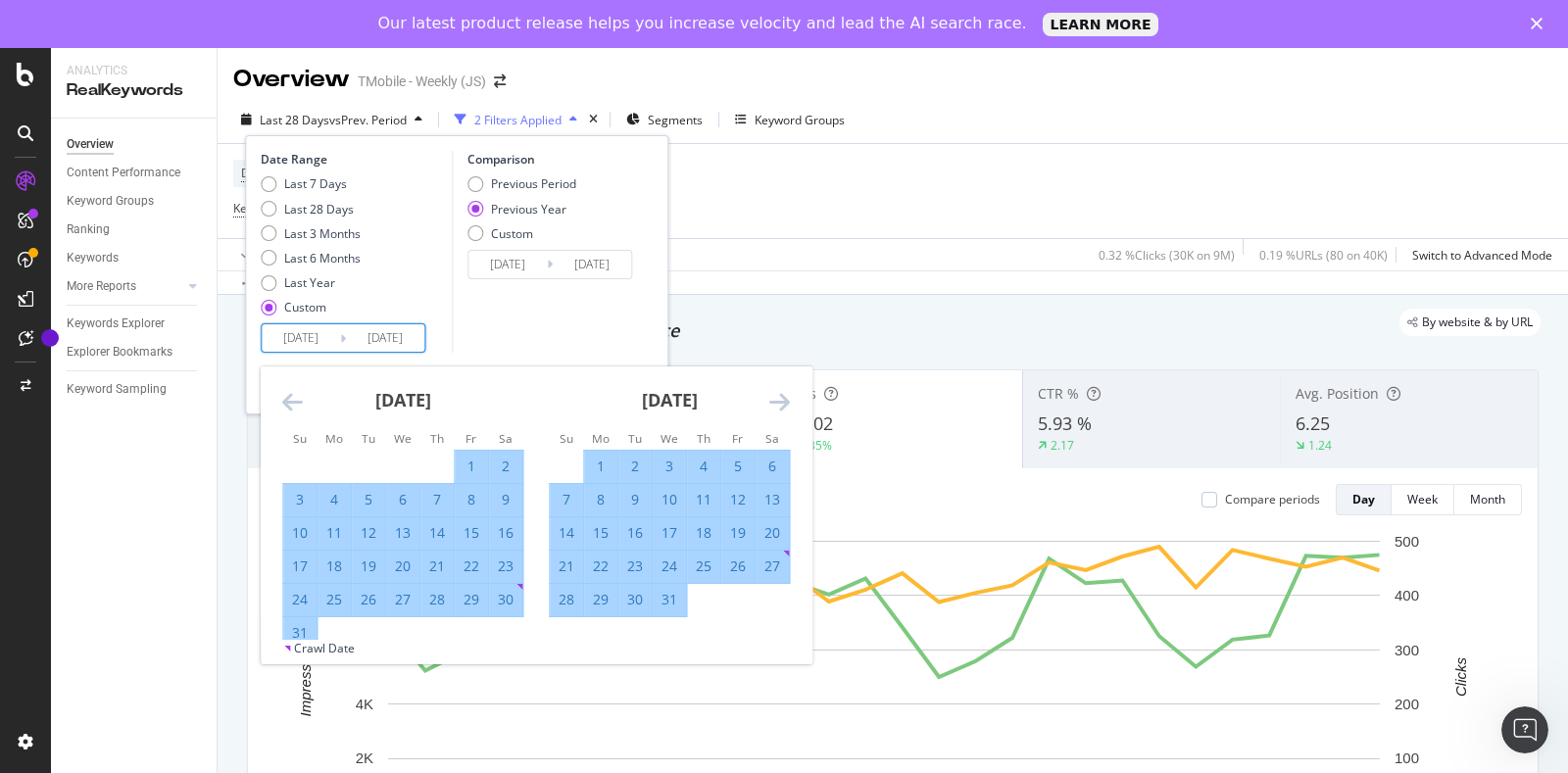
click at [786, 406] on icon "Move forward to switch to the next month." at bounding box center [779, 402] width 21 height 24
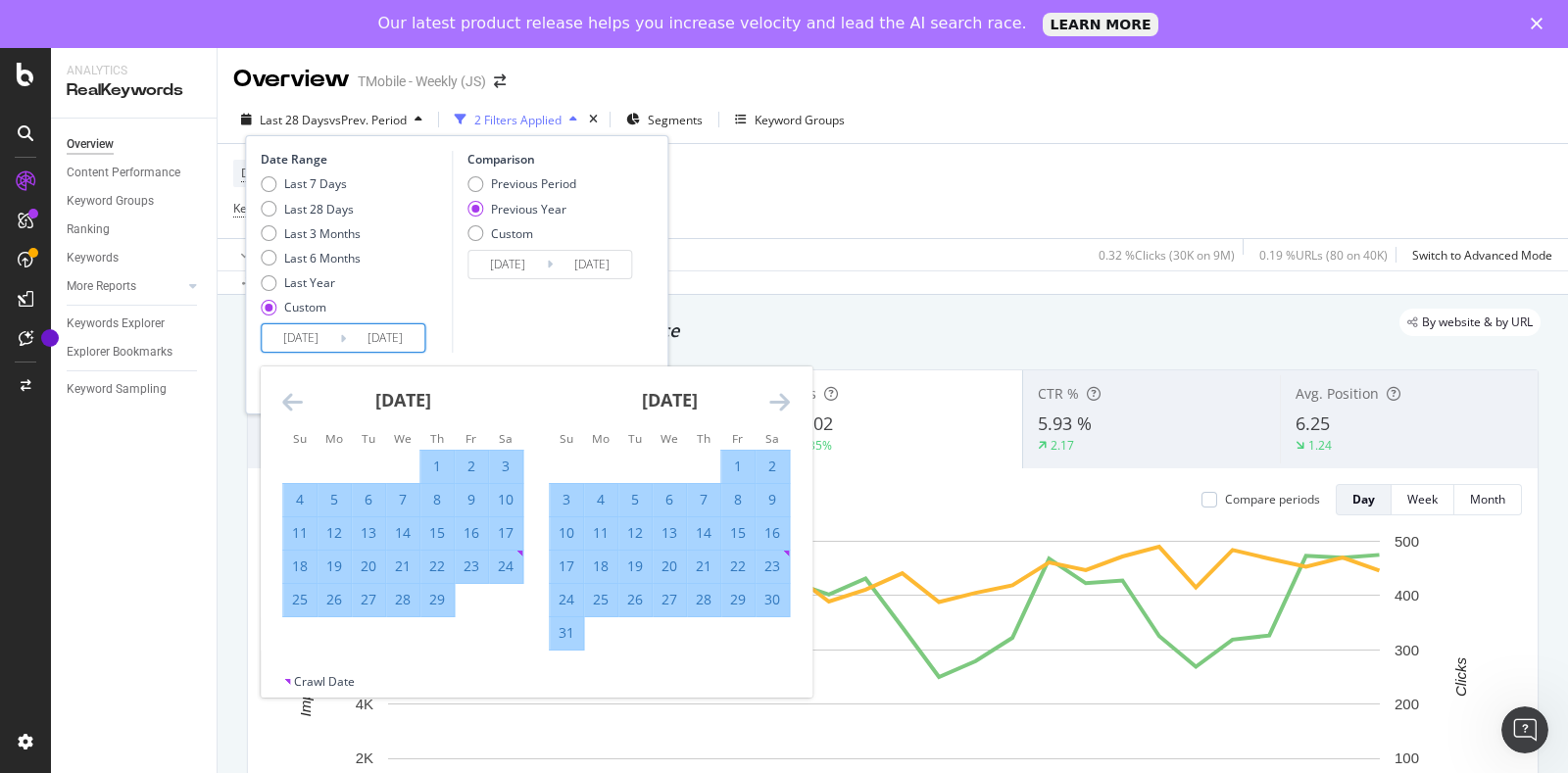
click at [786, 406] on icon "Move forward to switch to the next month." at bounding box center [779, 402] width 21 height 24
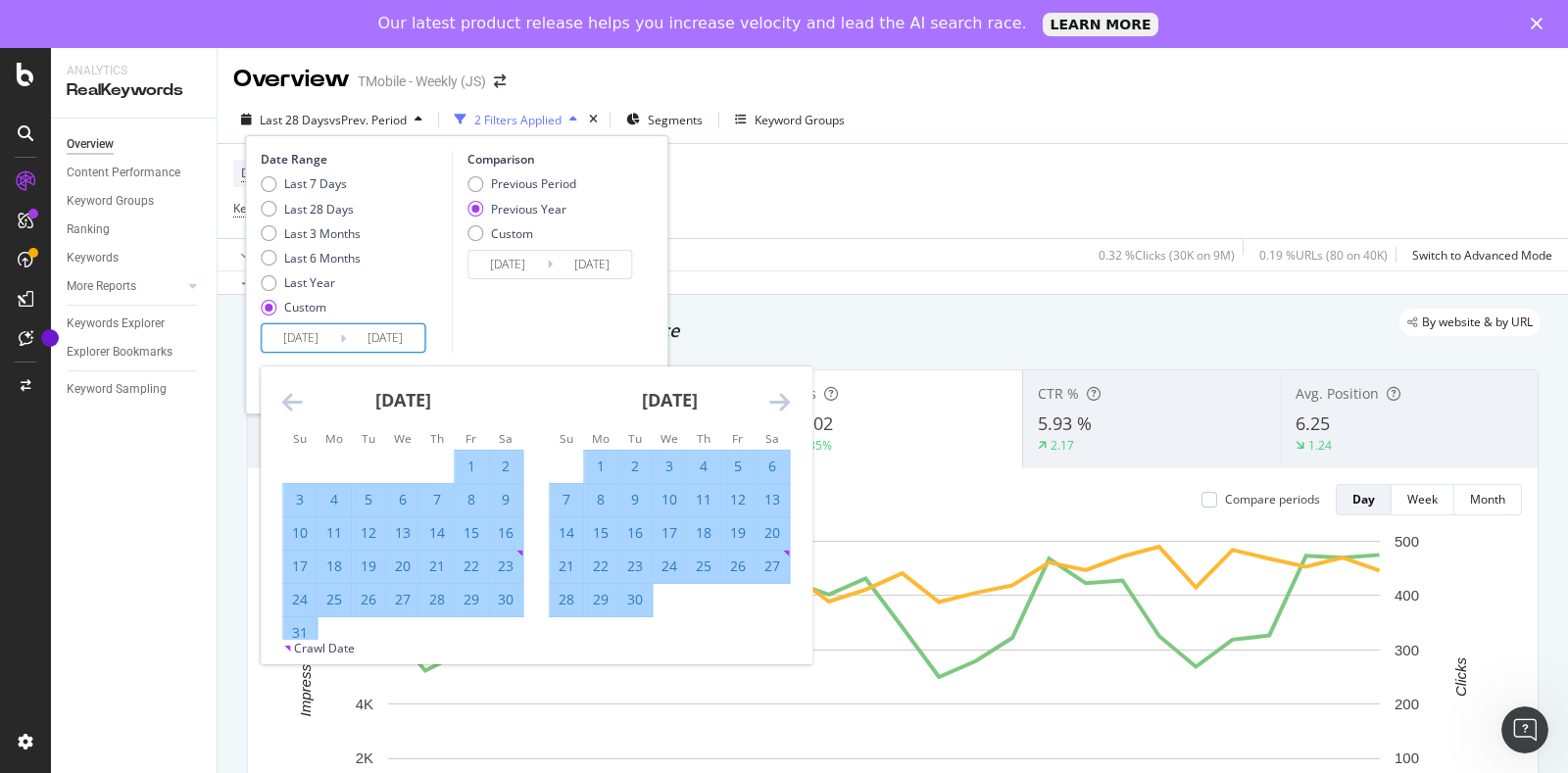
click at [786, 405] on icon "Move forward to switch to the next month." at bounding box center [779, 402] width 21 height 24
click at [786, 399] on icon "Move forward to switch to the next month." at bounding box center [779, 402] width 21 height 24
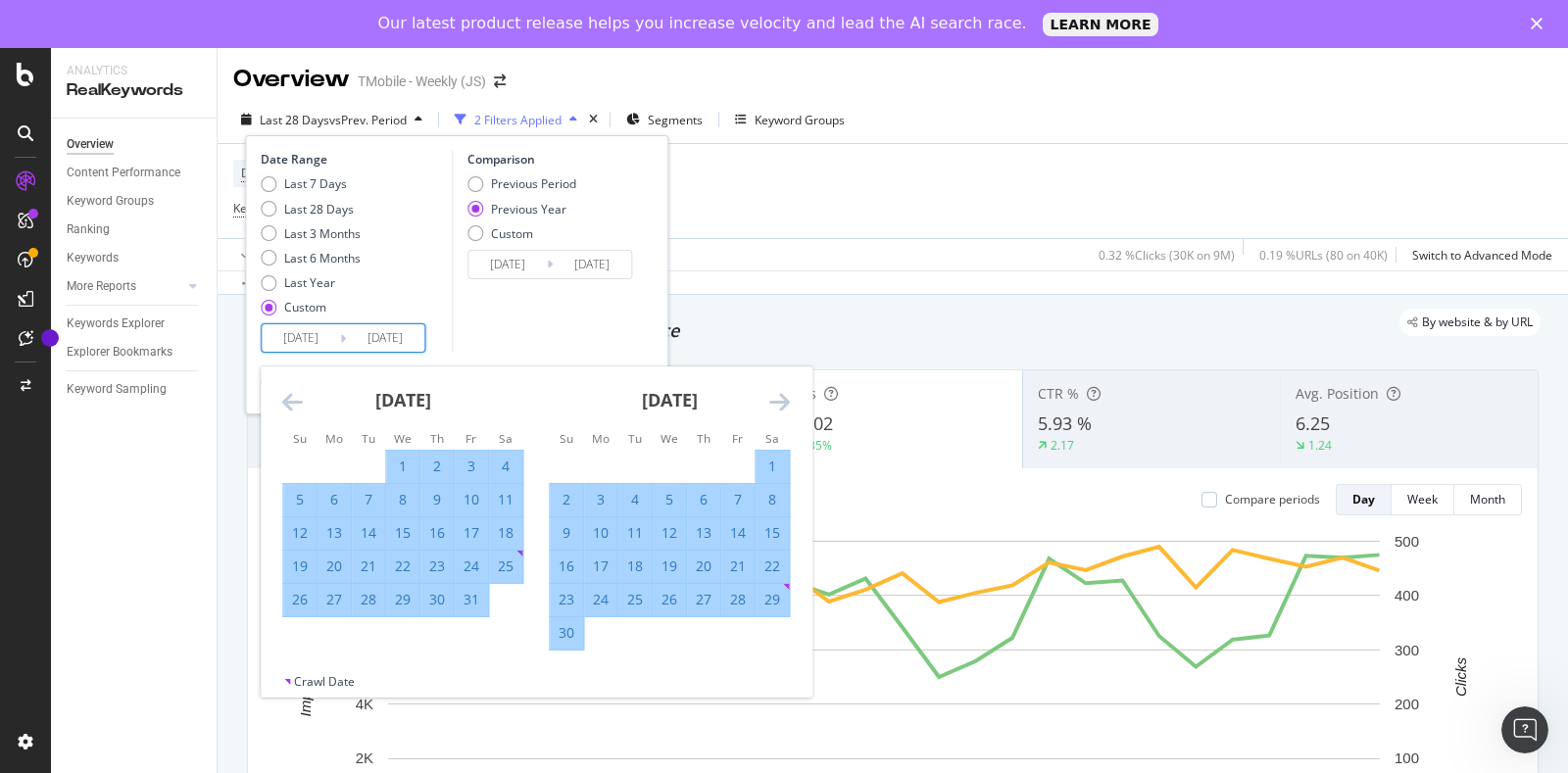
click at [786, 399] on icon "Move forward to switch to the next month." at bounding box center [779, 402] width 21 height 24
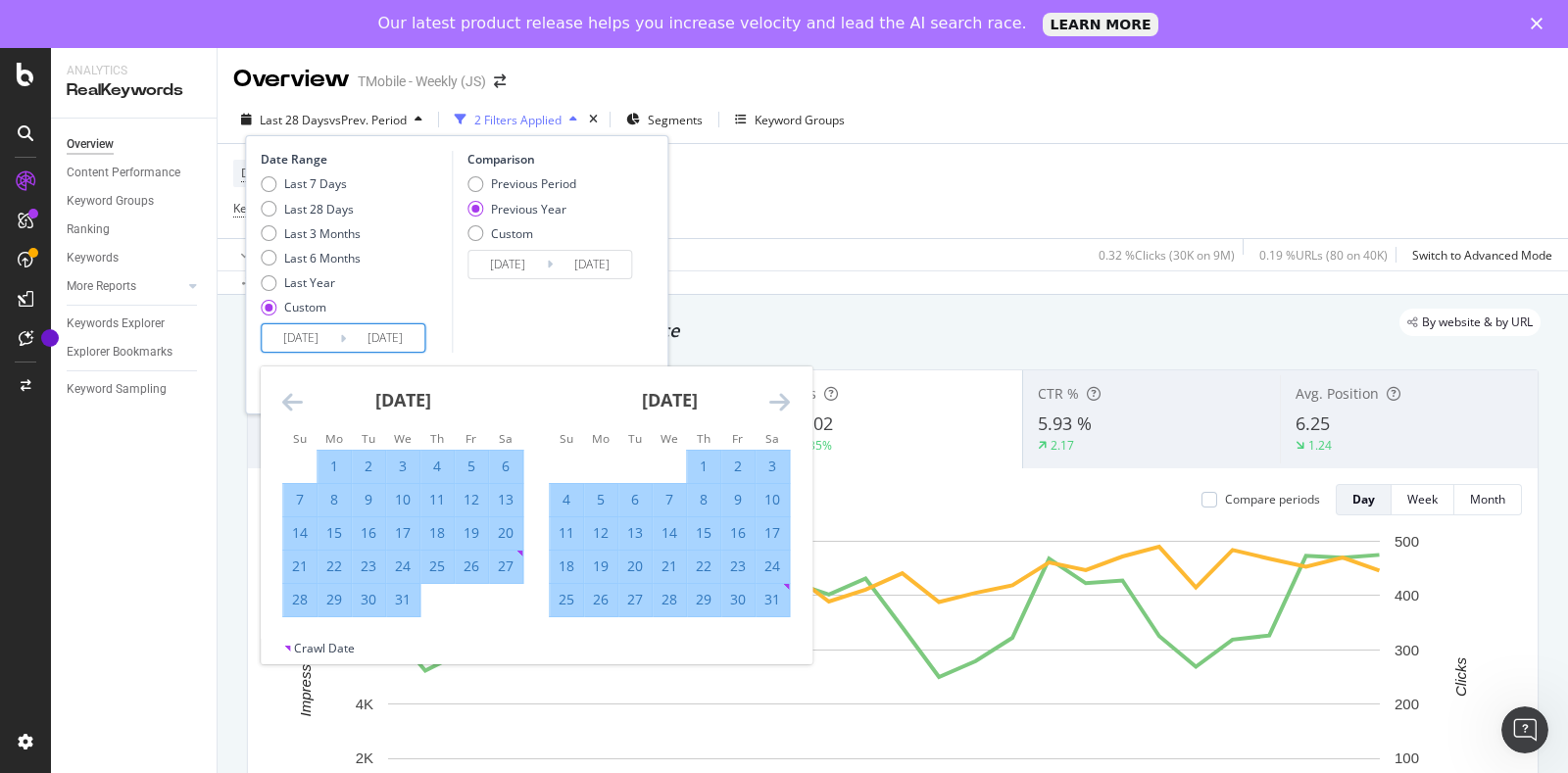
click at [786, 399] on icon "Move forward to switch to the next month." at bounding box center [779, 402] width 21 height 24
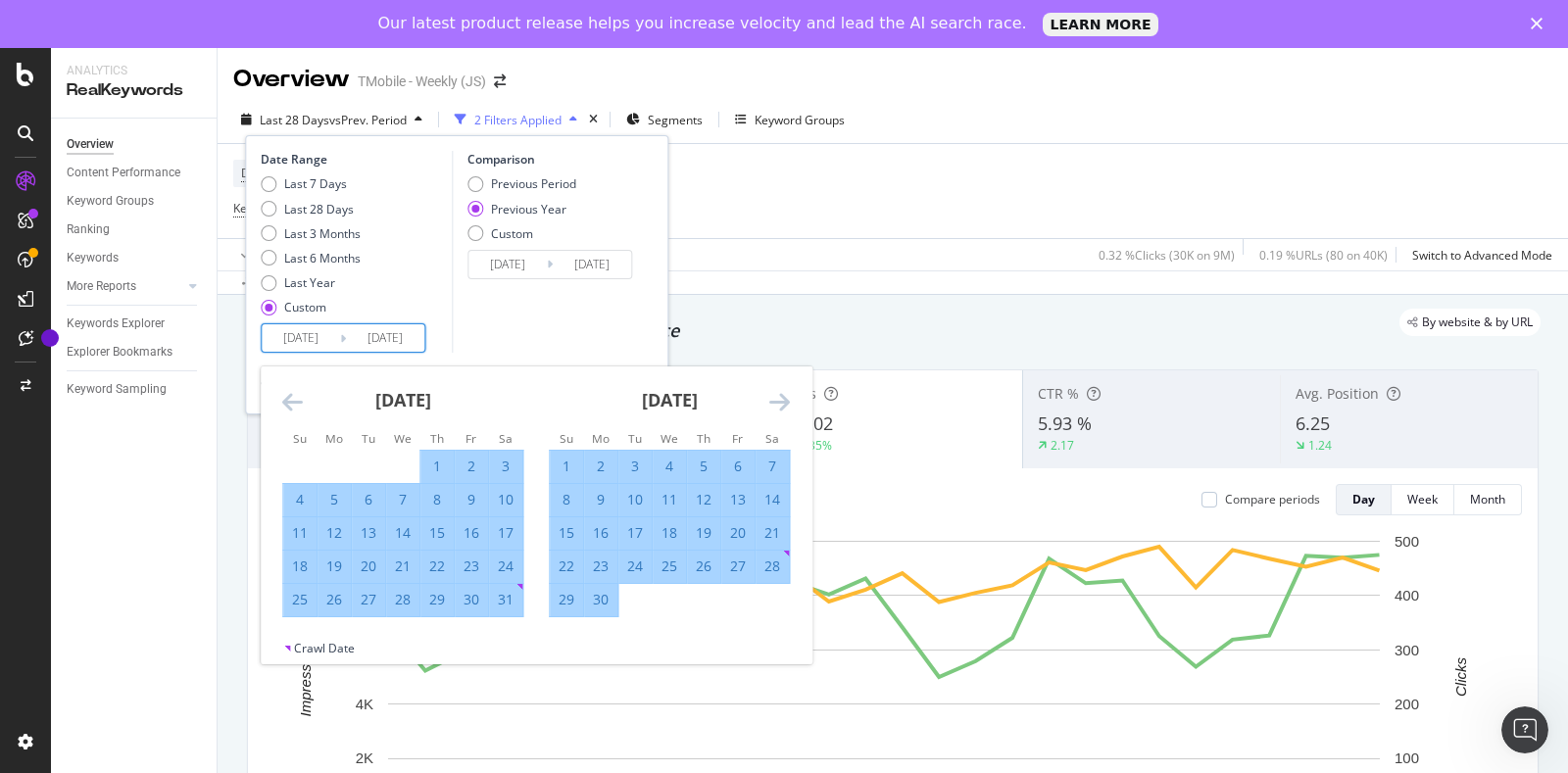
click at [786, 399] on icon "Move forward to switch to the next month." at bounding box center [779, 402] width 21 height 24
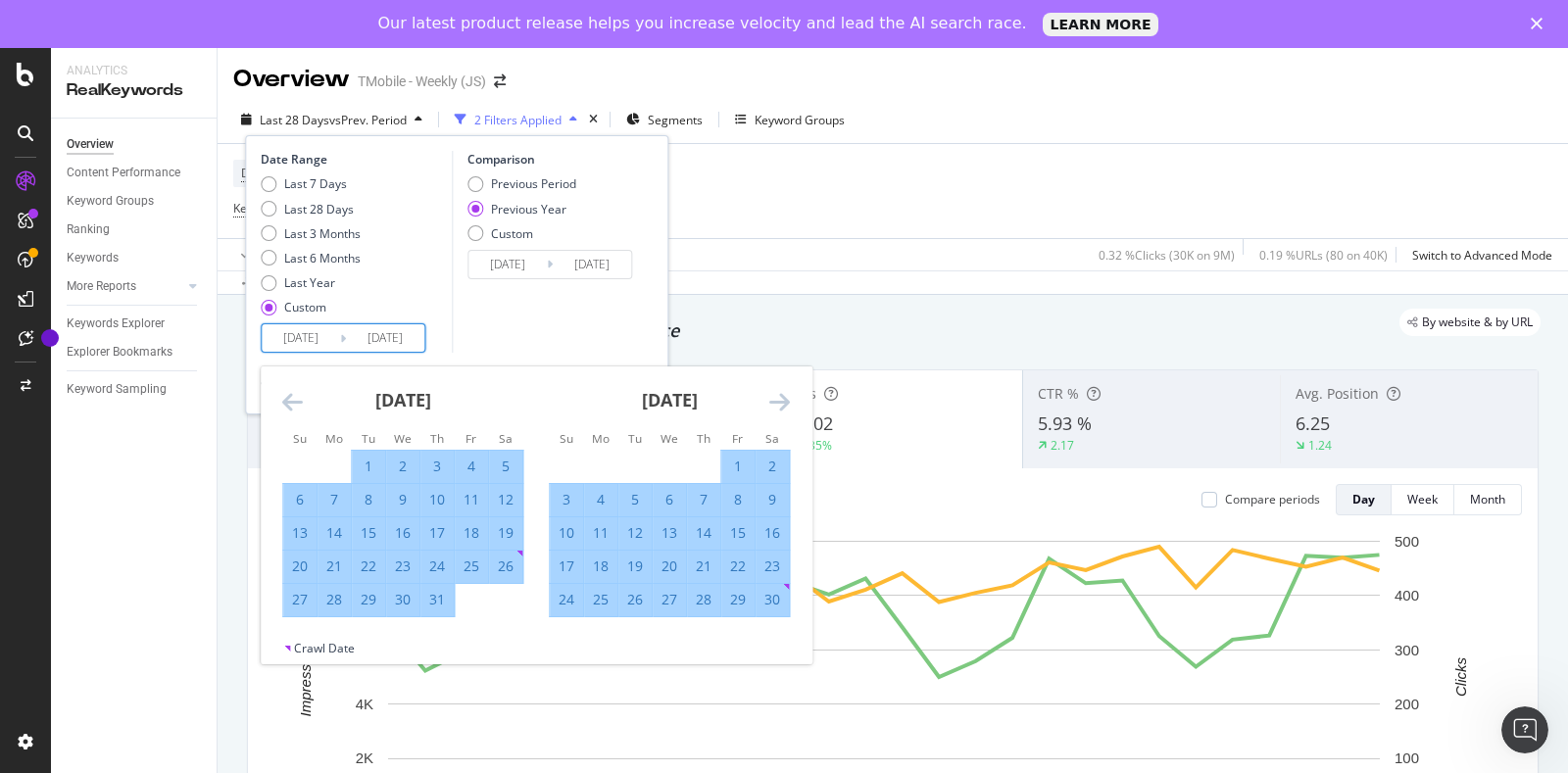
click at [786, 399] on icon "Move forward to switch to the next month." at bounding box center [779, 402] width 21 height 24
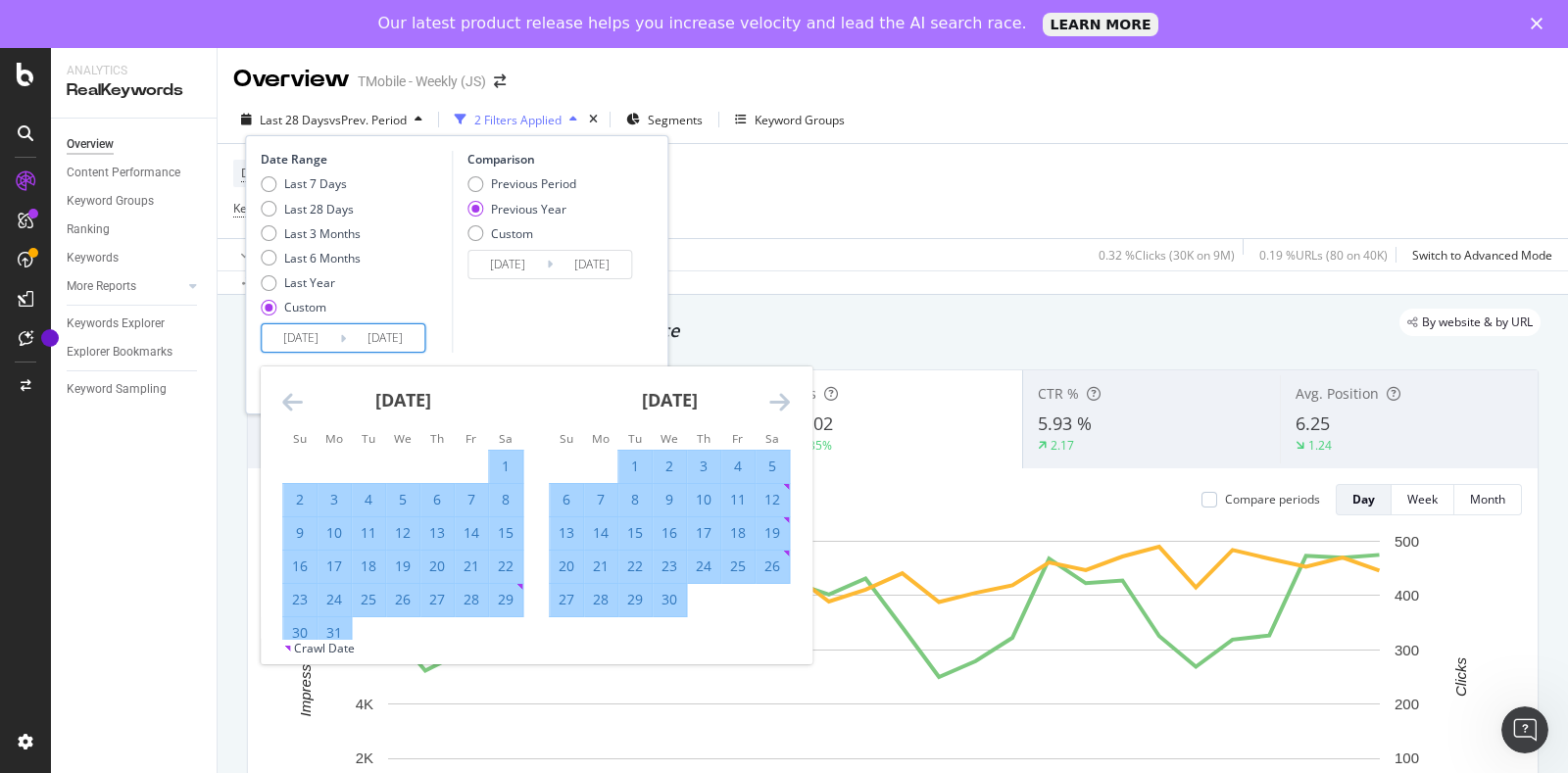
click at [786, 399] on icon "Move forward to switch to the next month." at bounding box center [779, 402] width 21 height 24
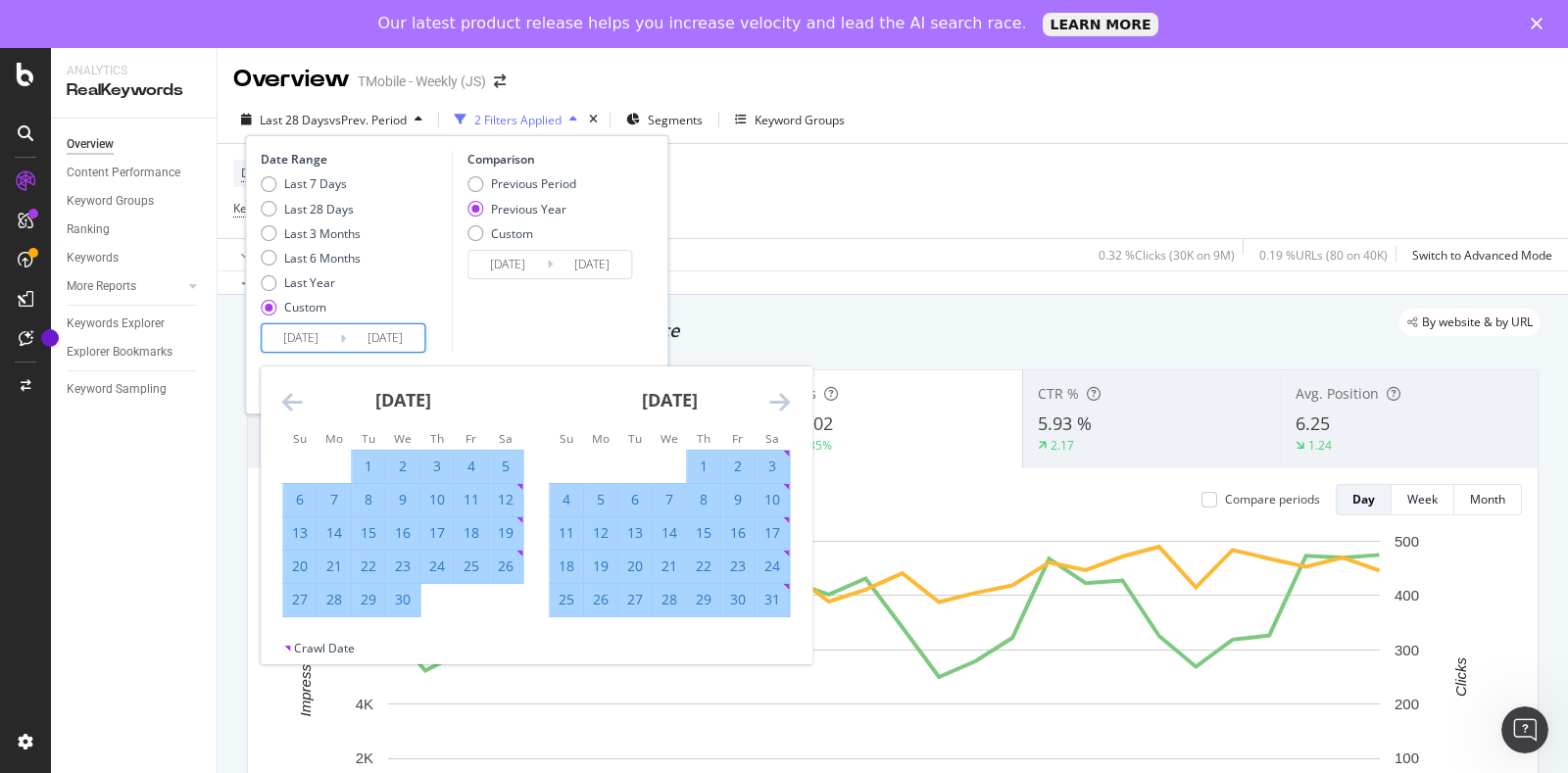
click at [786, 399] on icon "Move forward to switch to the next month." at bounding box center [779, 402] width 21 height 24
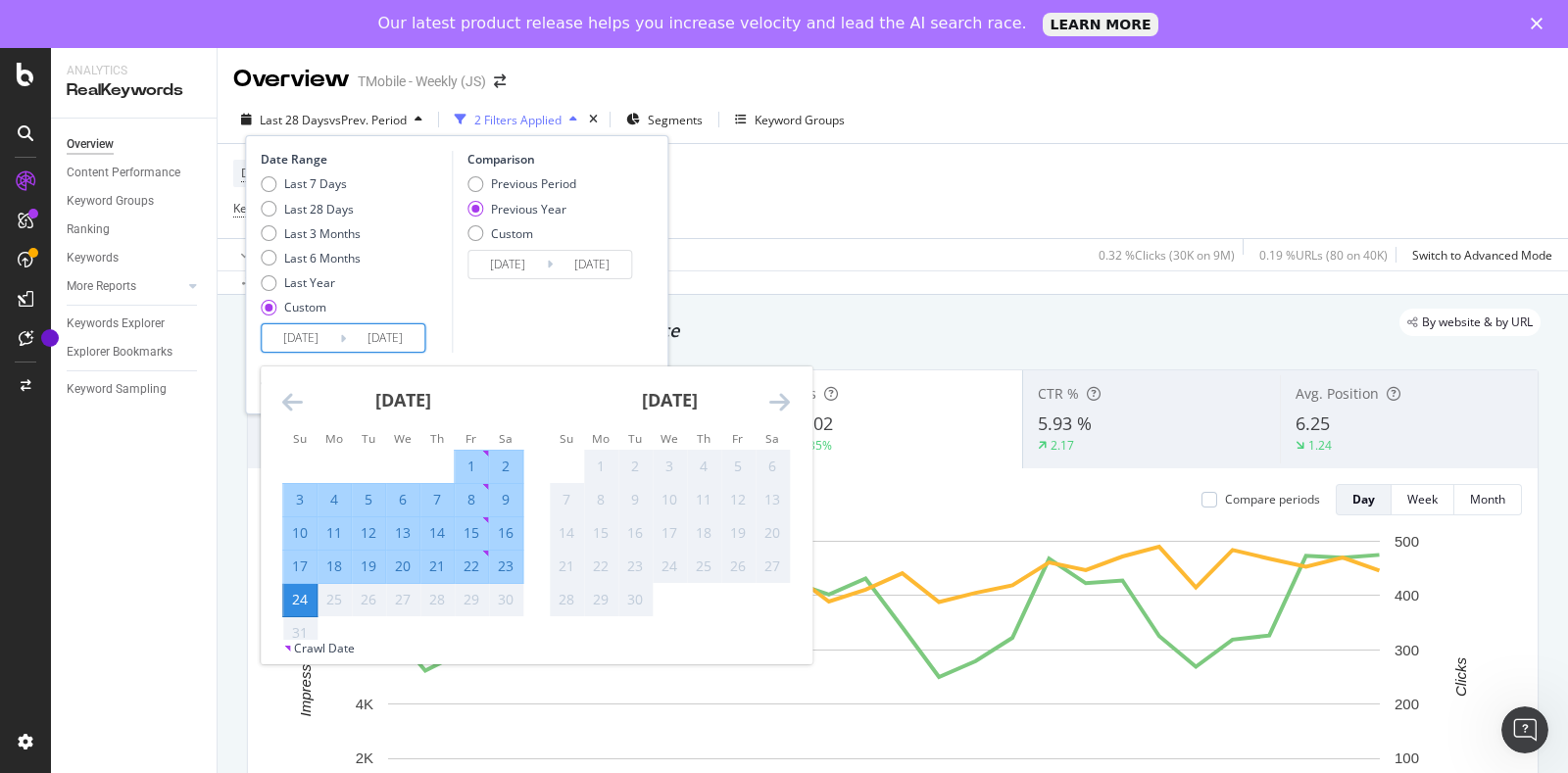
click at [308, 602] on div "24" at bounding box center [300, 599] width 34 height 20
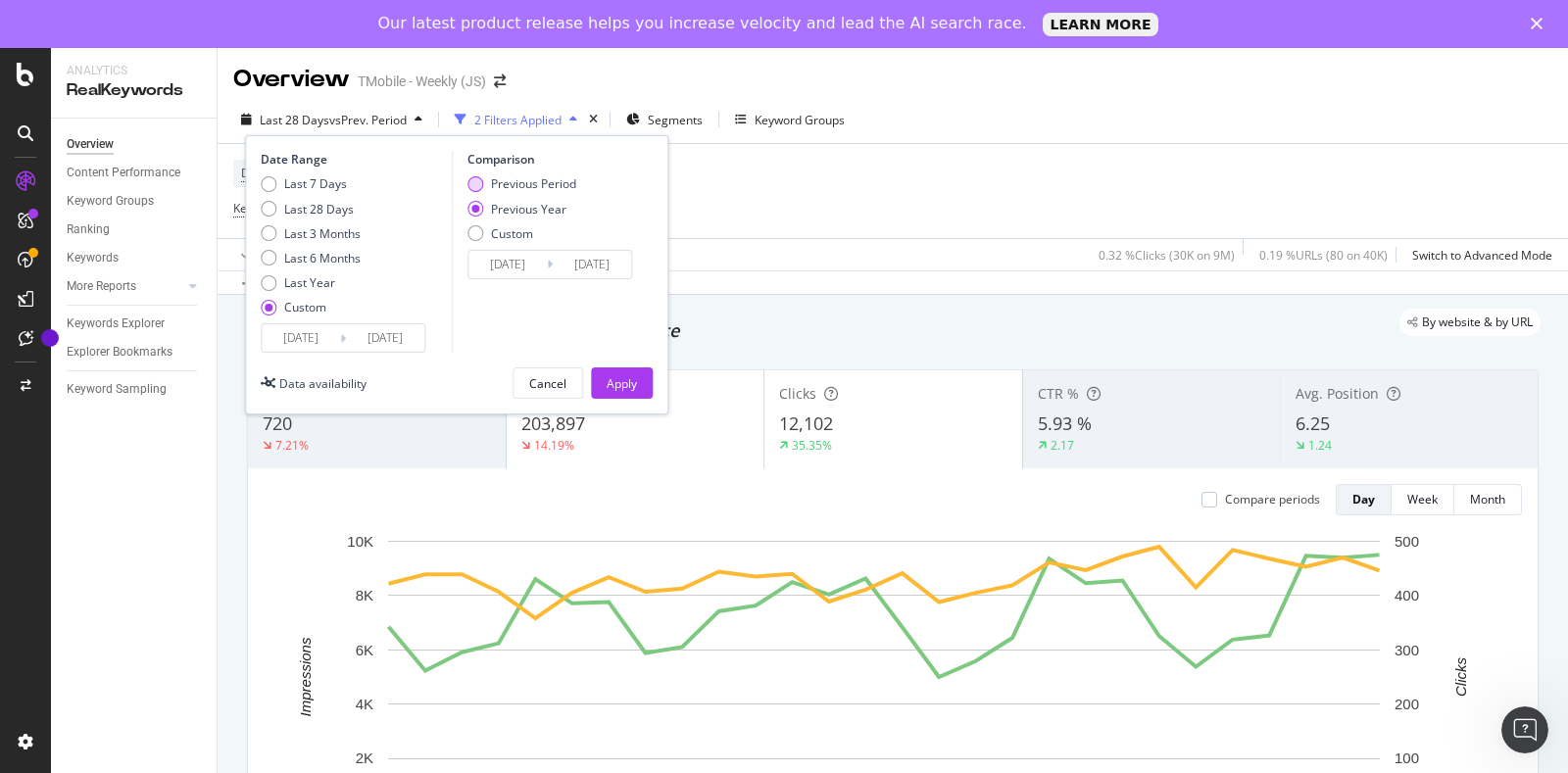
click at [538, 181] on div "Previous Period" at bounding box center [534, 184] width 85 height 17
type input "[DATE]"
click at [612, 382] on div "Apply" at bounding box center [621, 383] width 31 height 17
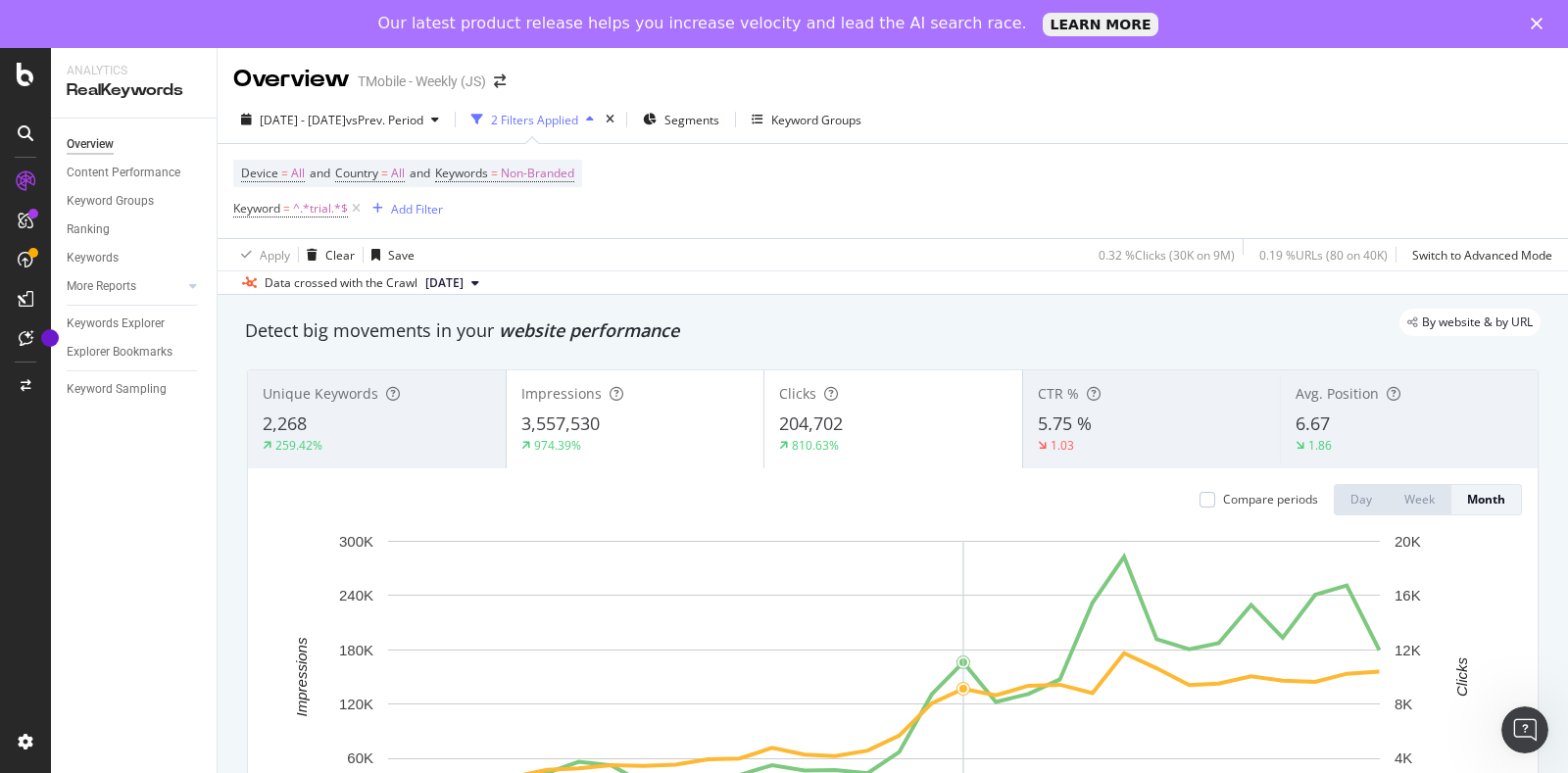
drag, startPoint x: 1437, startPoint y: 166, endPoint x: 1401, endPoint y: 237, distance: 79.6
click at [1437, 166] on div "Device = All and Country = All and Keywords = Non-Branded Keyword = ^.*trial.*$…" at bounding box center [892, 191] width 1319 height 94
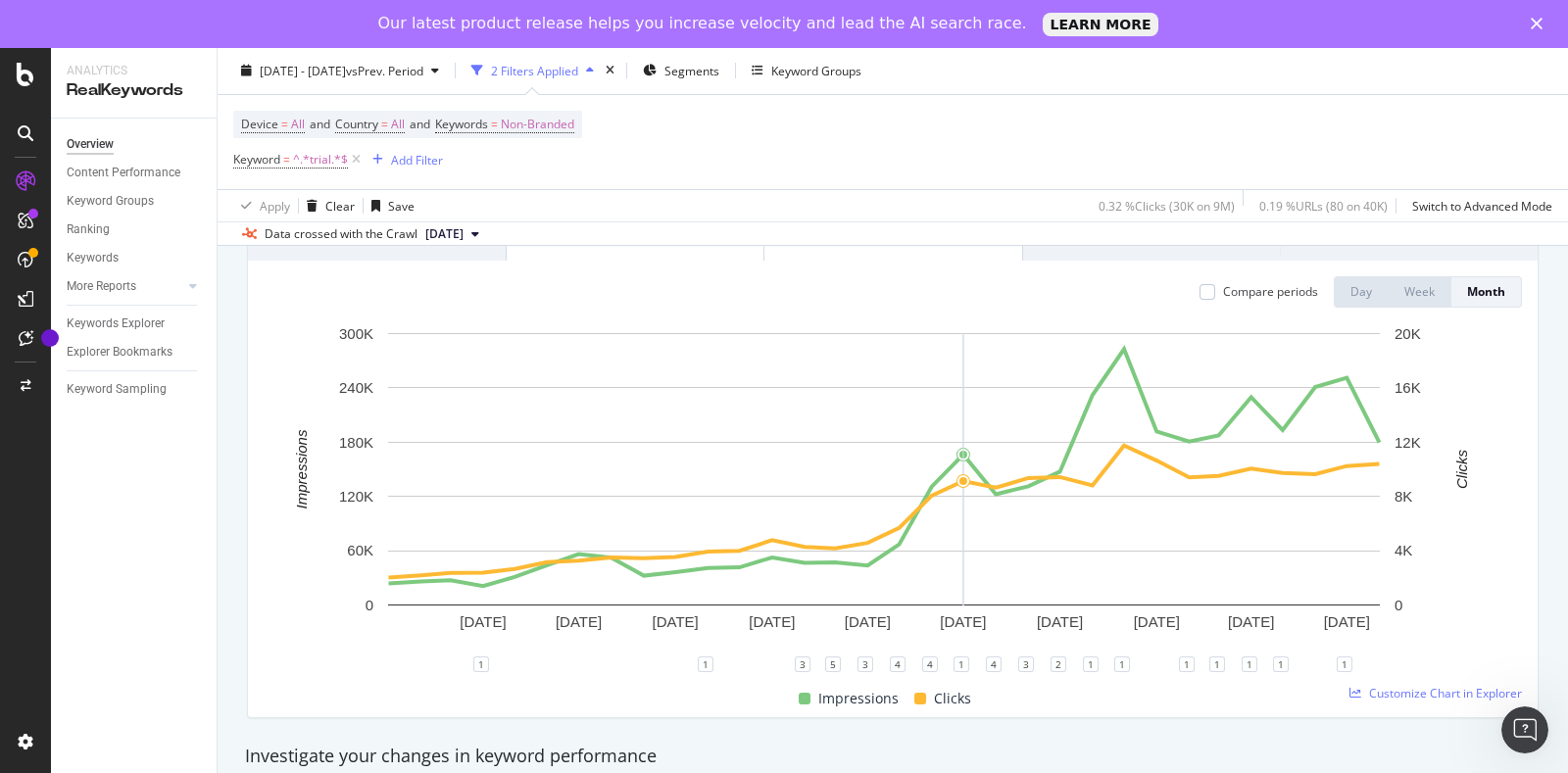
scroll to position [244, 0]
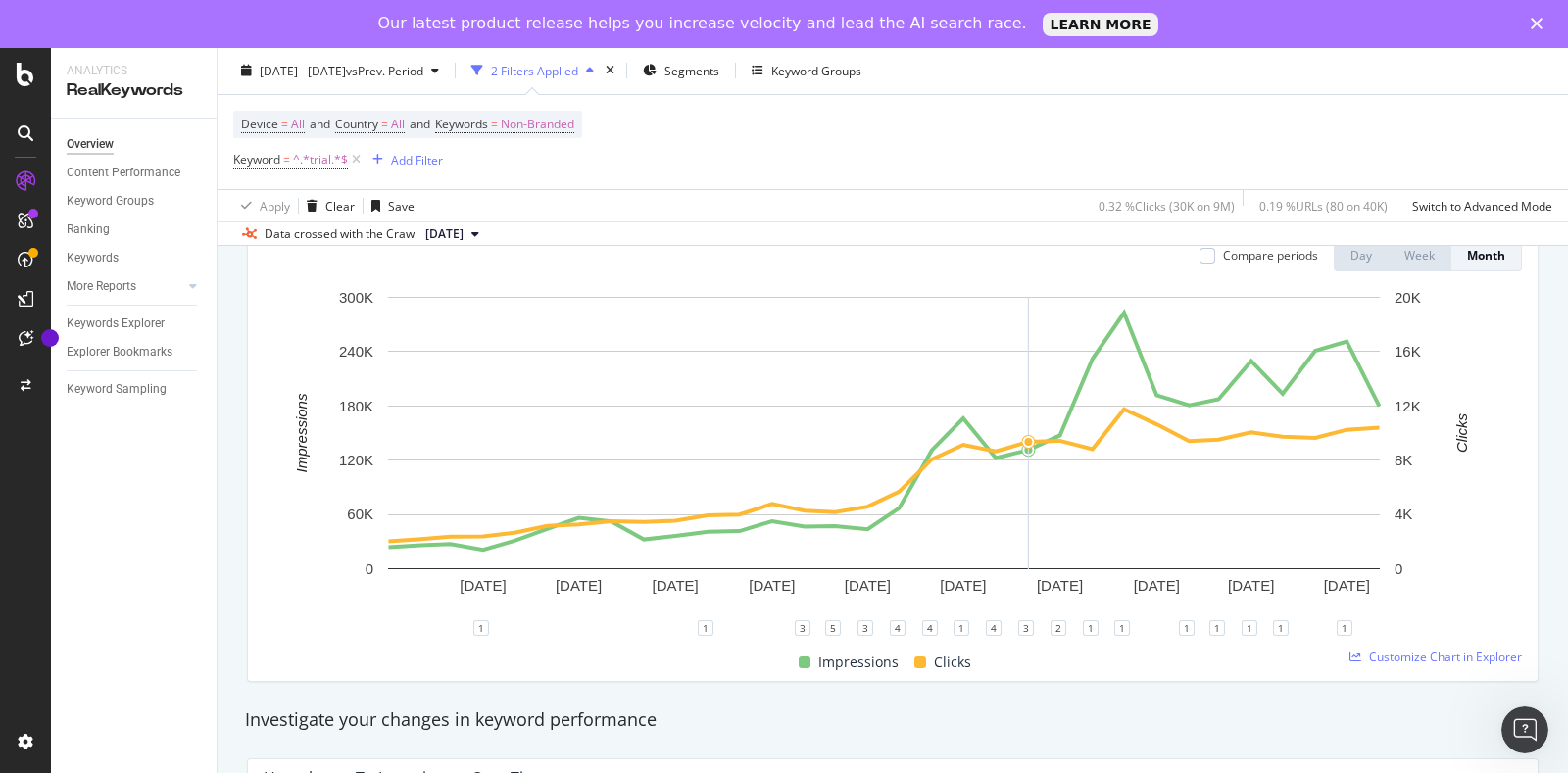
click at [1495, 155] on div "Device = All and Country = All and Keywords = Non-Branded Keyword = ^.*trial.*$…" at bounding box center [892, 142] width 1319 height 94
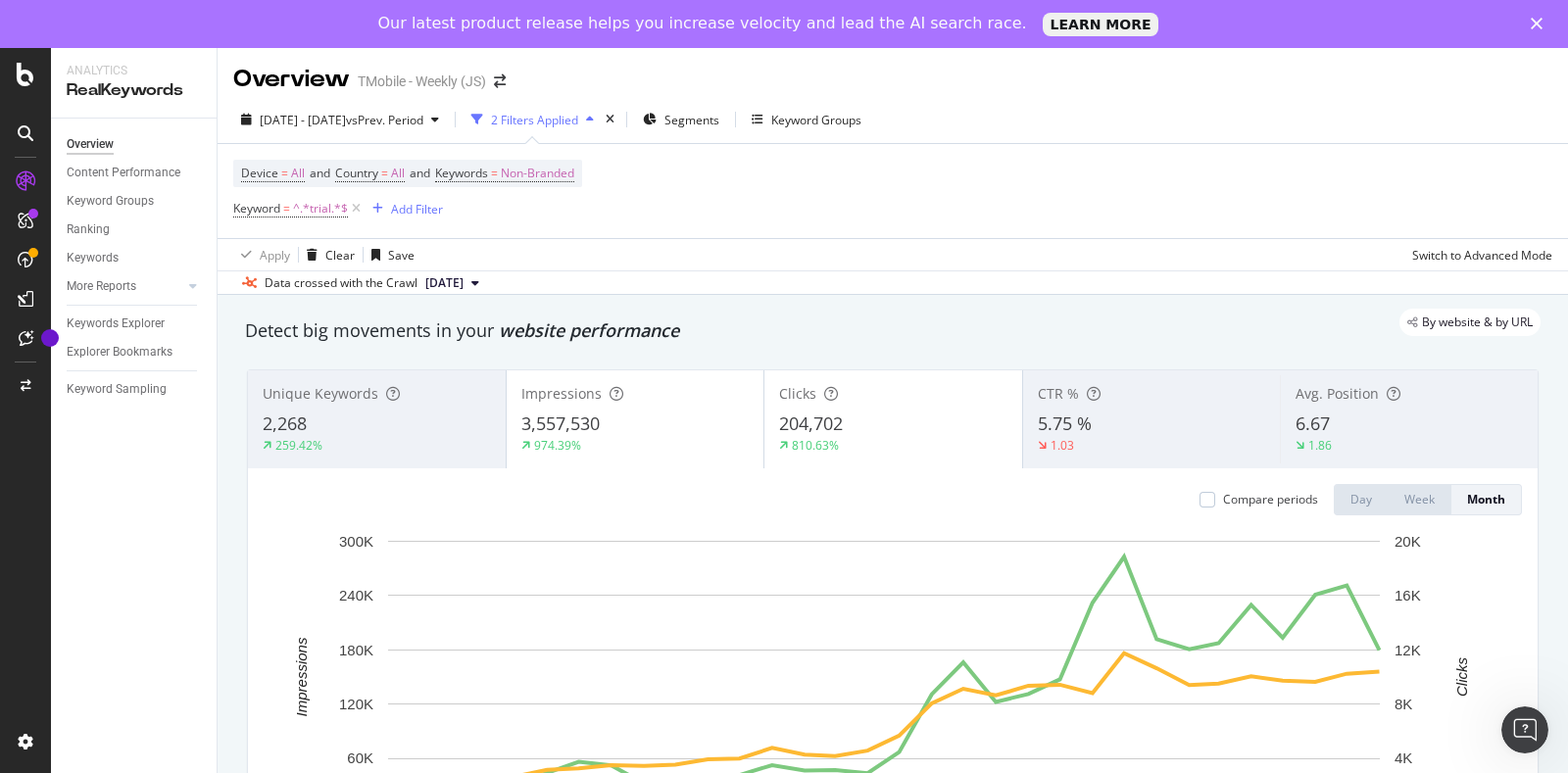
click at [564, 414] on span "3,557,530" at bounding box center [560, 424] width 78 height 24
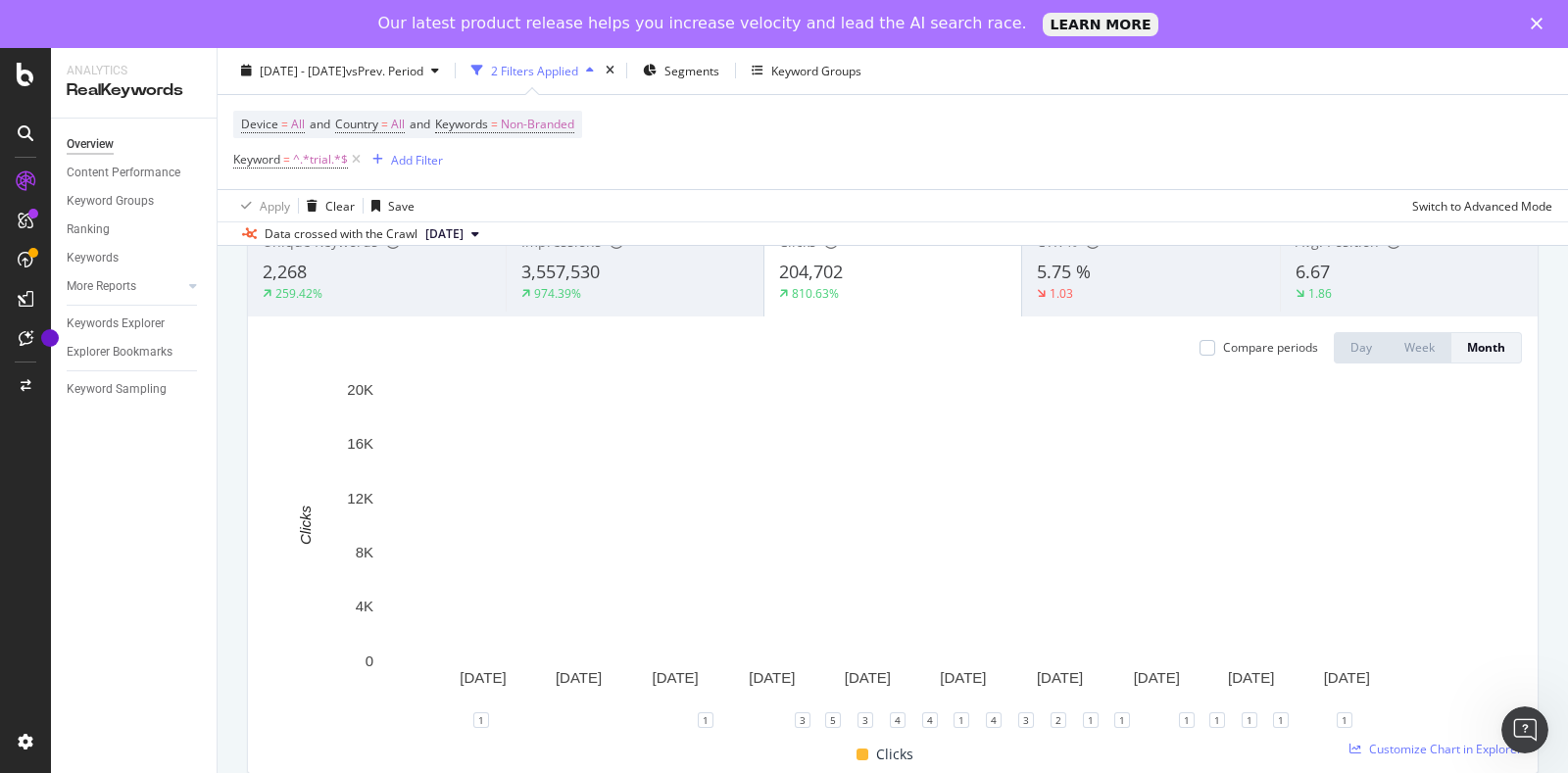
scroll to position [121, 0]
